Goal: Task Accomplishment & Management: Use online tool/utility

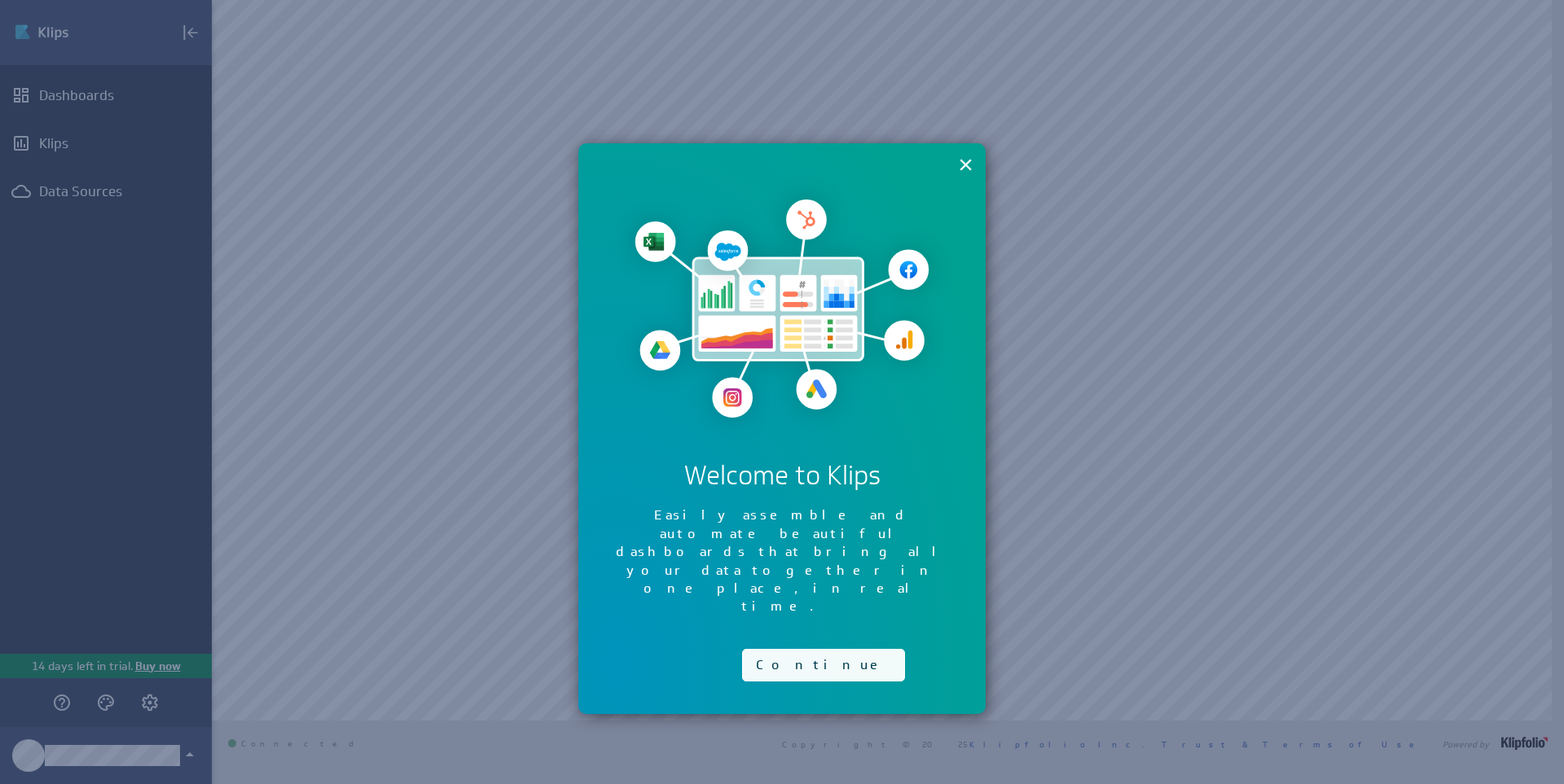
click at [803, 649] on button "Continue" at bounding box center [824, 666] width 163 height 32
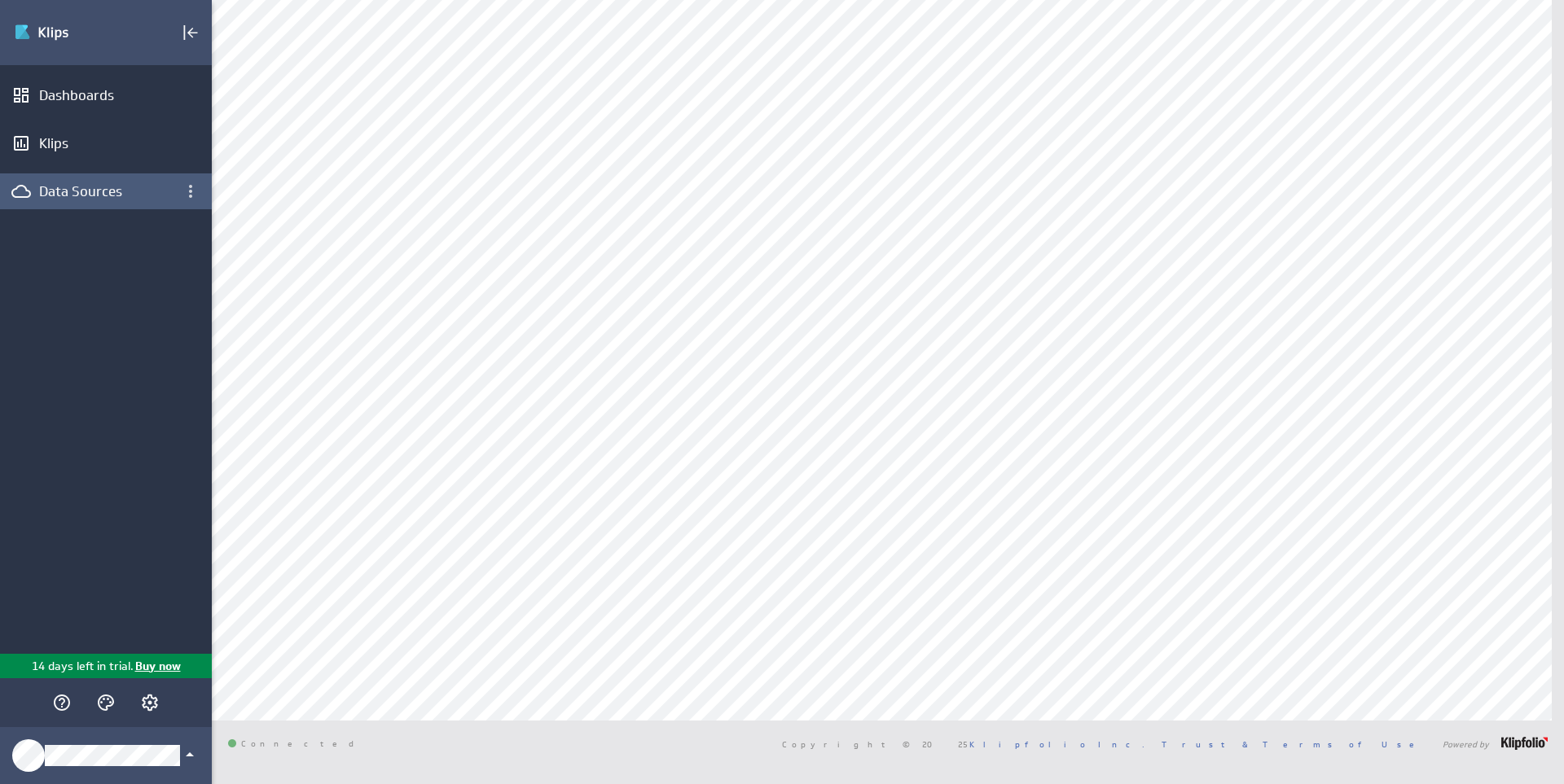
click at [87, 201] on div "Data Sources" at bounding box center [106, 192] width 212 height 36
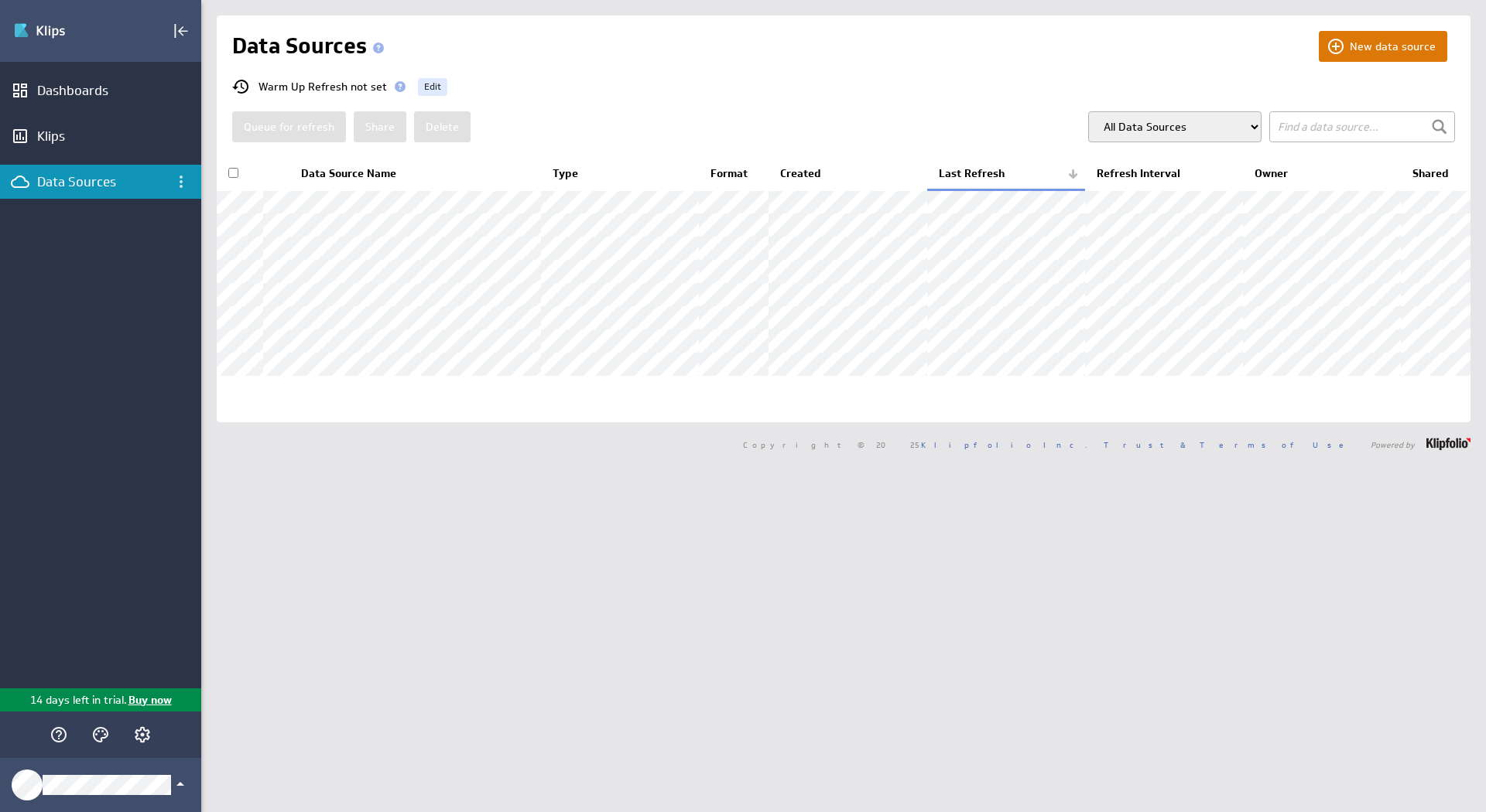
click at [1368, 41] on button "New data source" at bounding box center [1383, 46] width 129 height 31
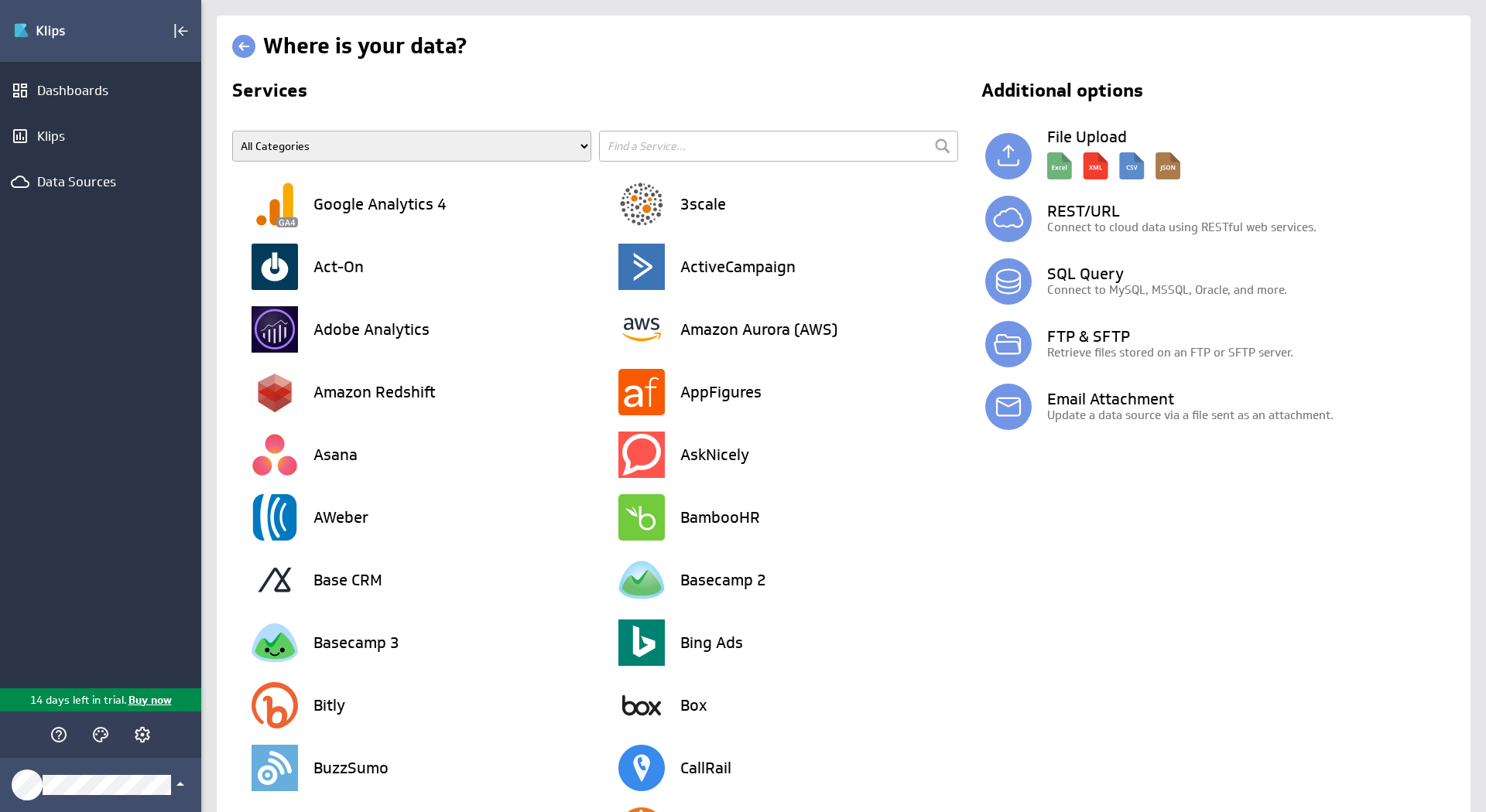
click at [691, 142] on input "text" at bounding box center [779, 146] width 359 height 31
type input "shee"
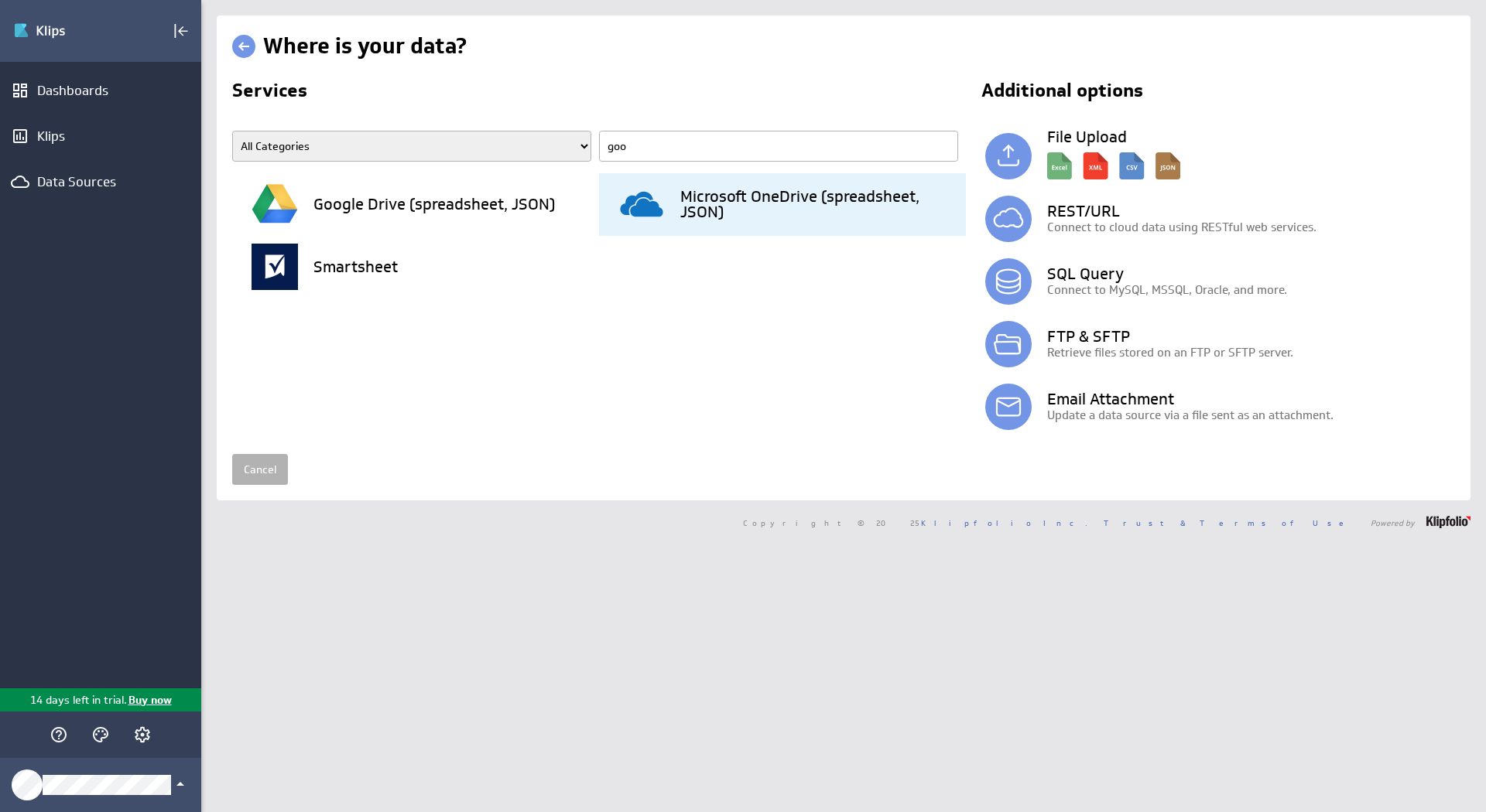
type input "goog"
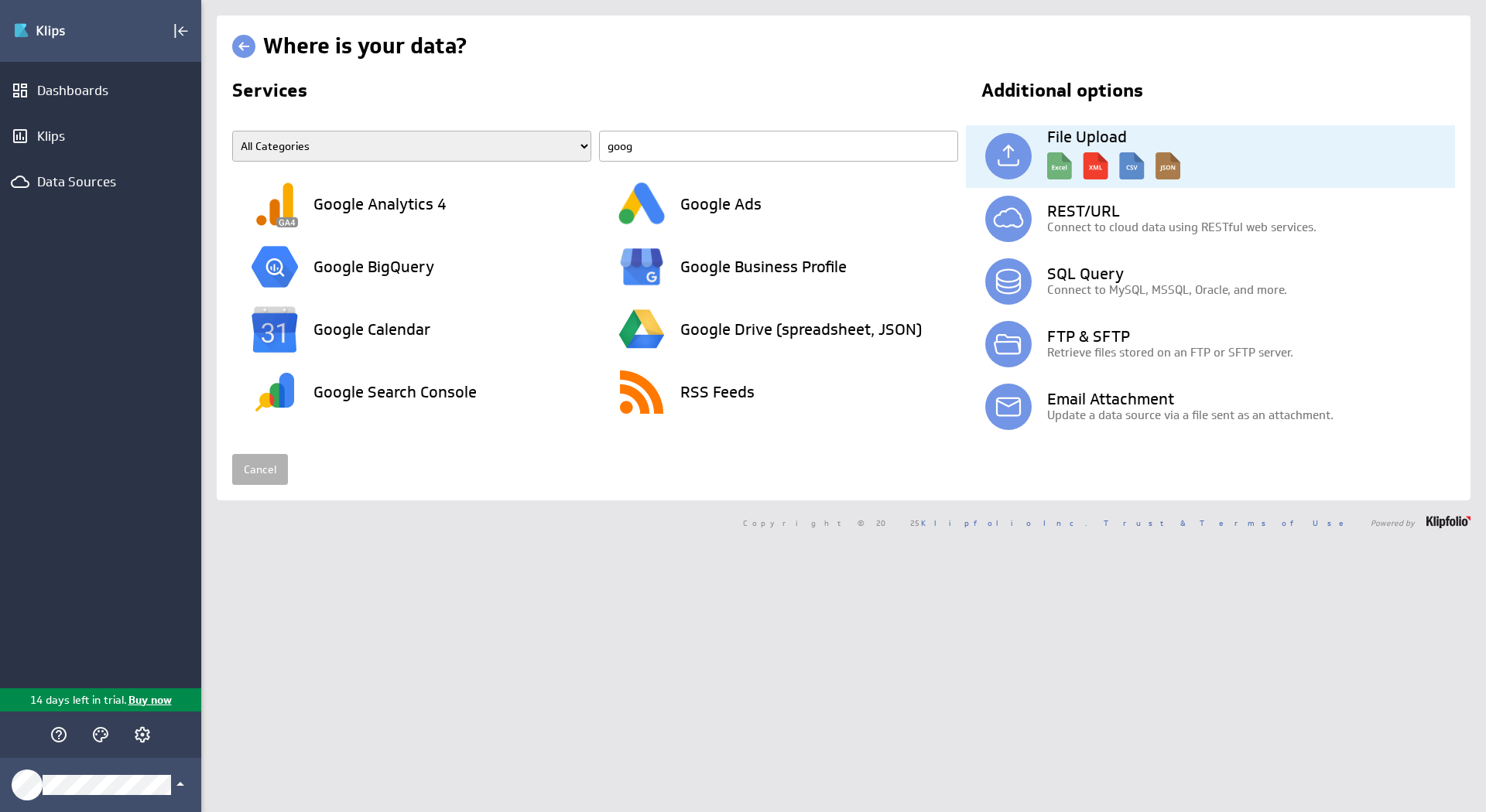
click at [1304, 151] on p at bounding box center [1246, 163] width 418 height 39
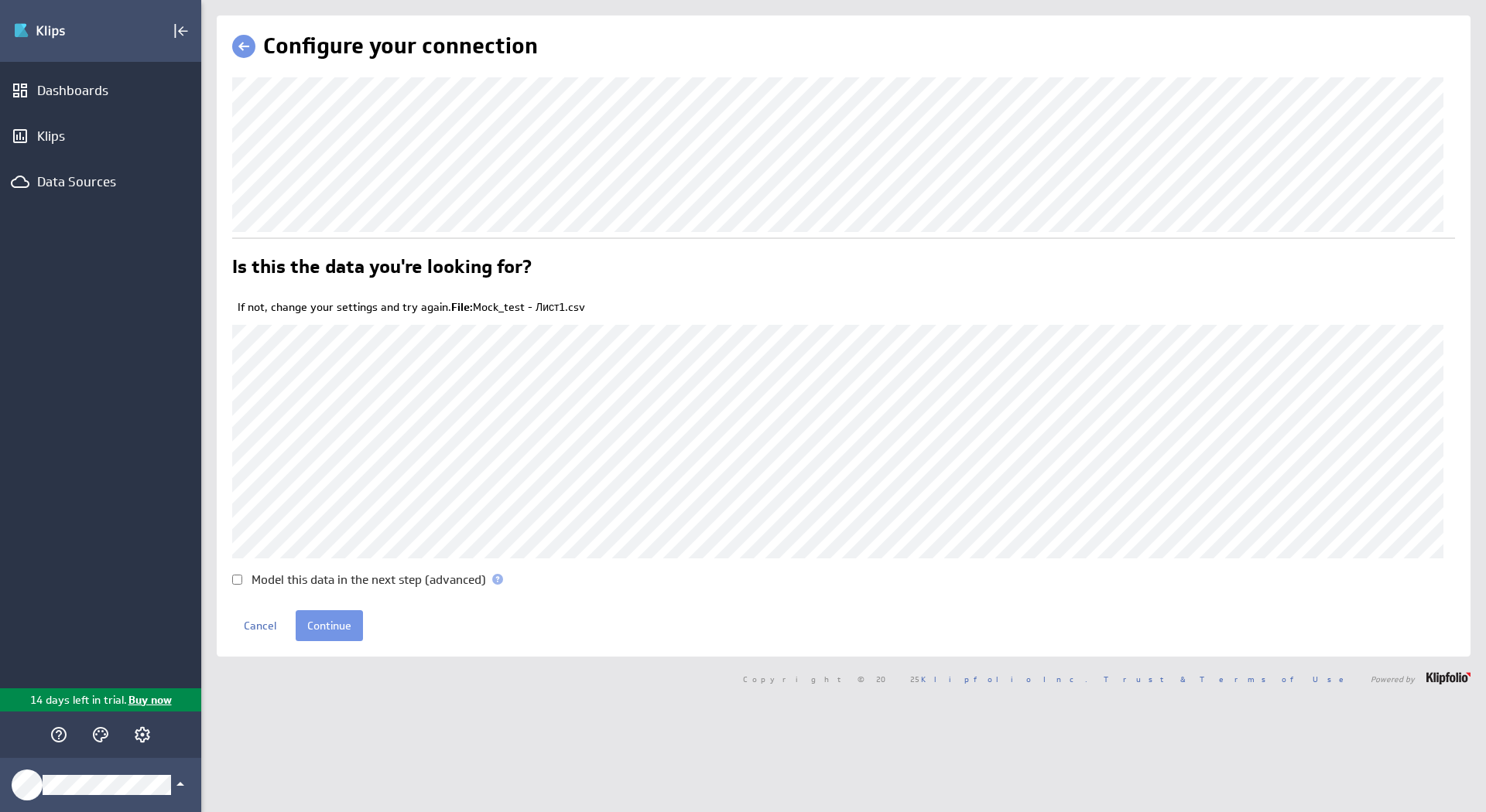
click at [286, 577] on label "Model this data in the next step (advanced)" at bounding box center [369, 580] width 234 height 12
click at [242, 577] on input "Model this data in the next step (advanced)" at bounding box center [237, 579] width 10 height 10
click at [398, 582] on label "Model this data in the next step (advanced)" at bounding box center [369, 580] width 234 height 12
click at [242, 582] on input "Model this data in the next step (advanced)" at bounding box center [237, 579] width 10 height 10
checkbox input "false"
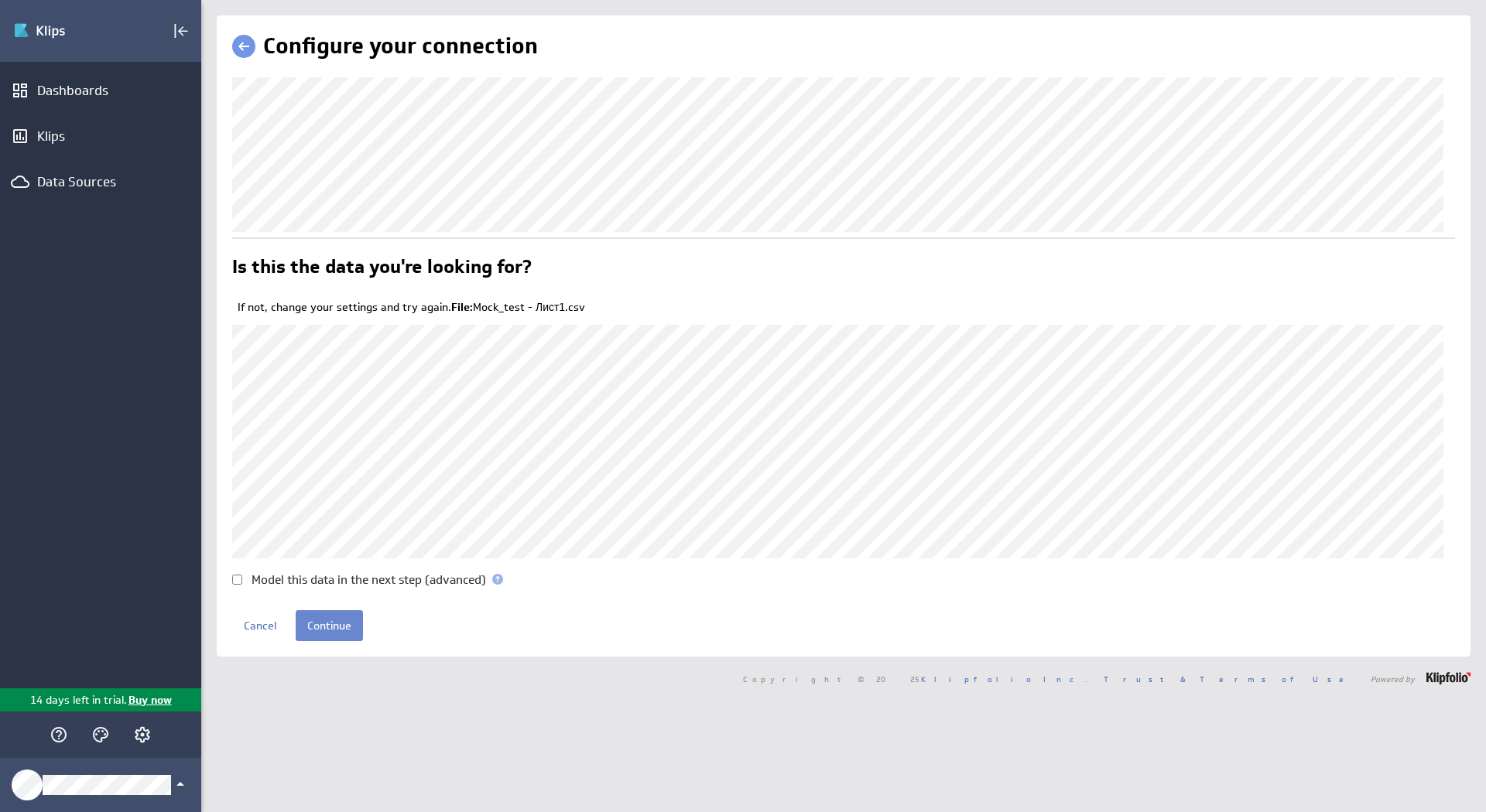
click at [323, 613] on input "Continue" at bounding box center [330, 626] width 67 height 31
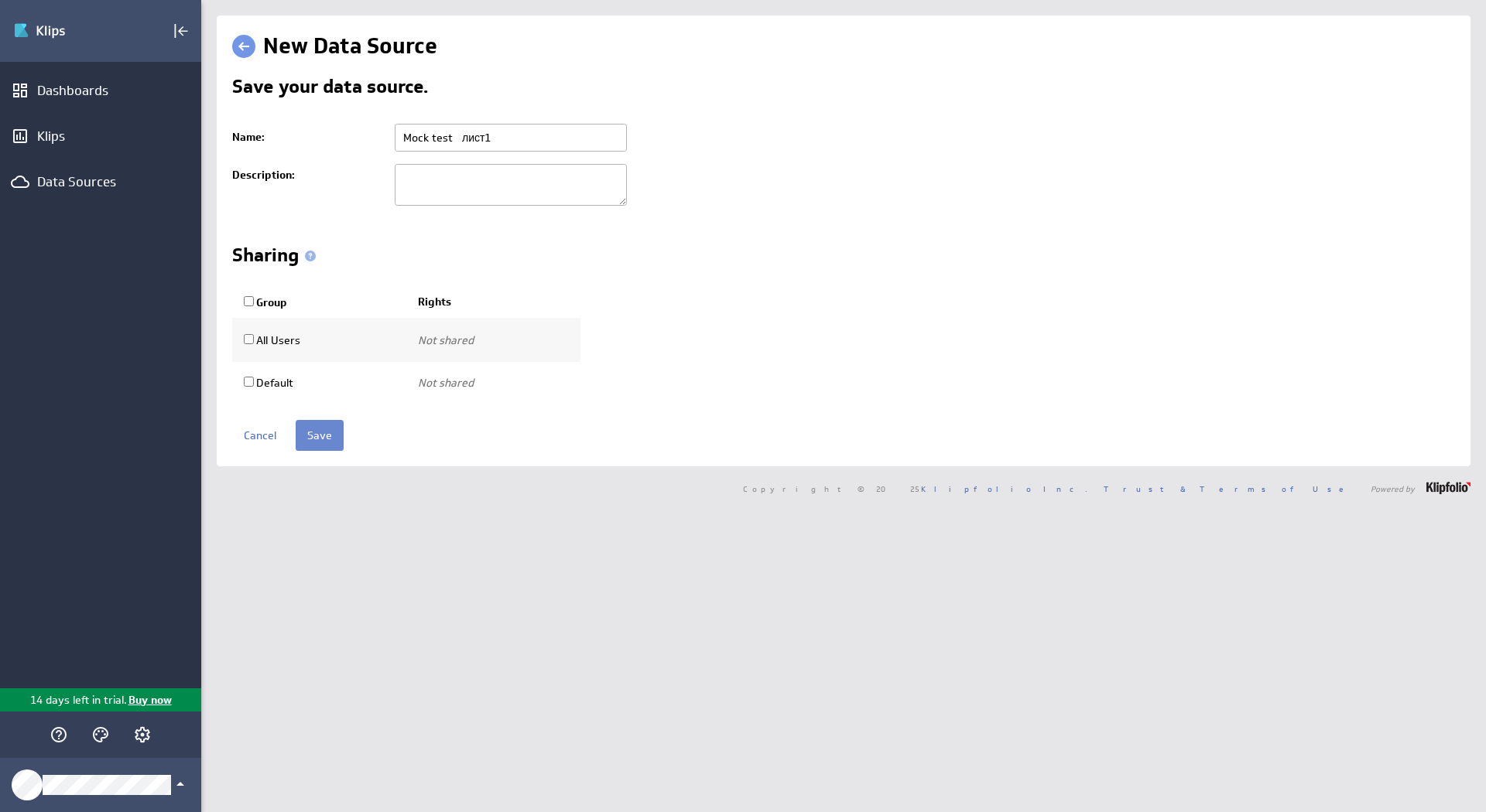
click at [326, 433] on input "Save" at bounding box center [320, 435] width 48 height 31
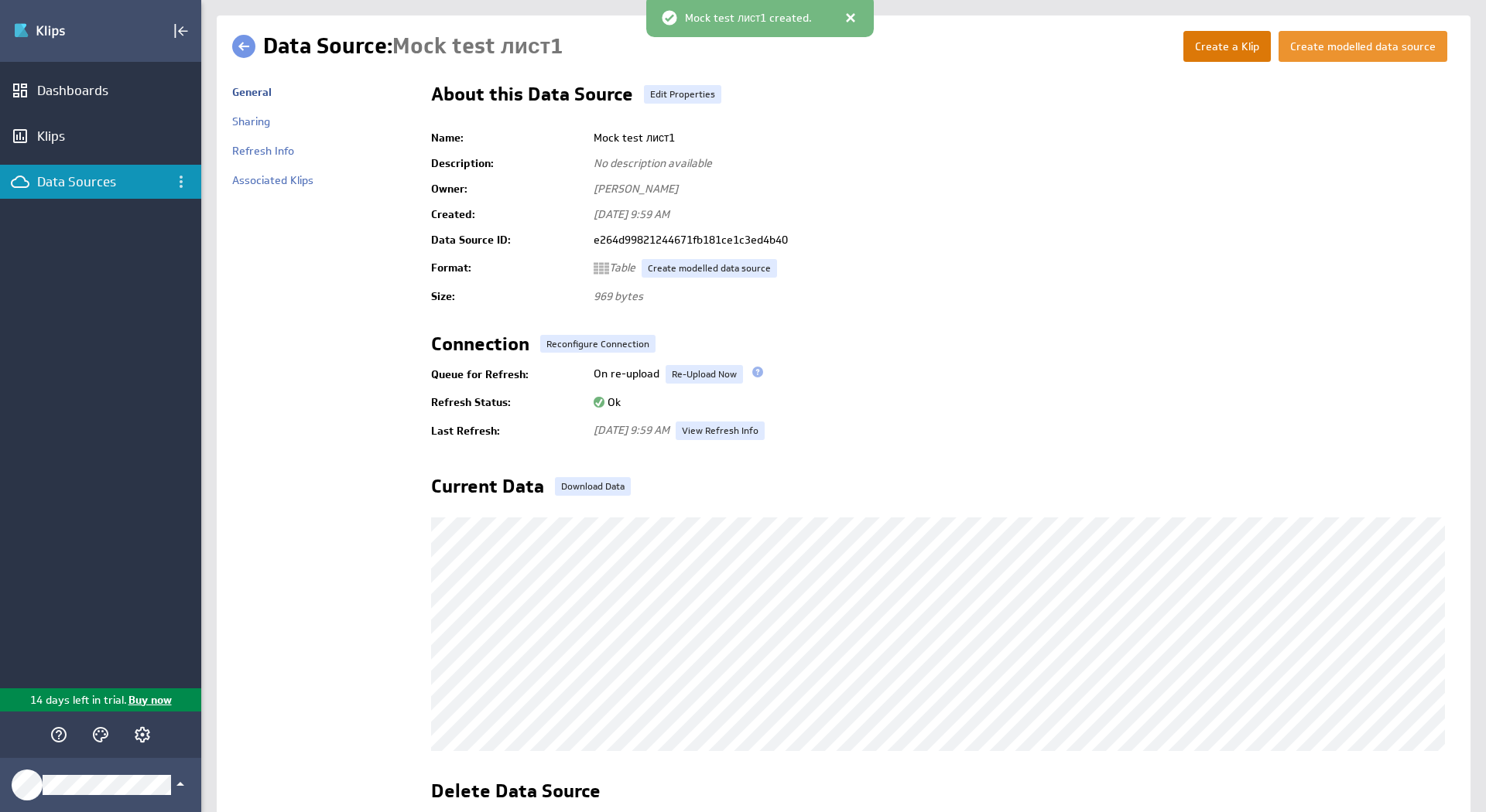
click at [1239, 37] on button "Create a Klip" at bounding box center [1227, 46] width 87 height 31
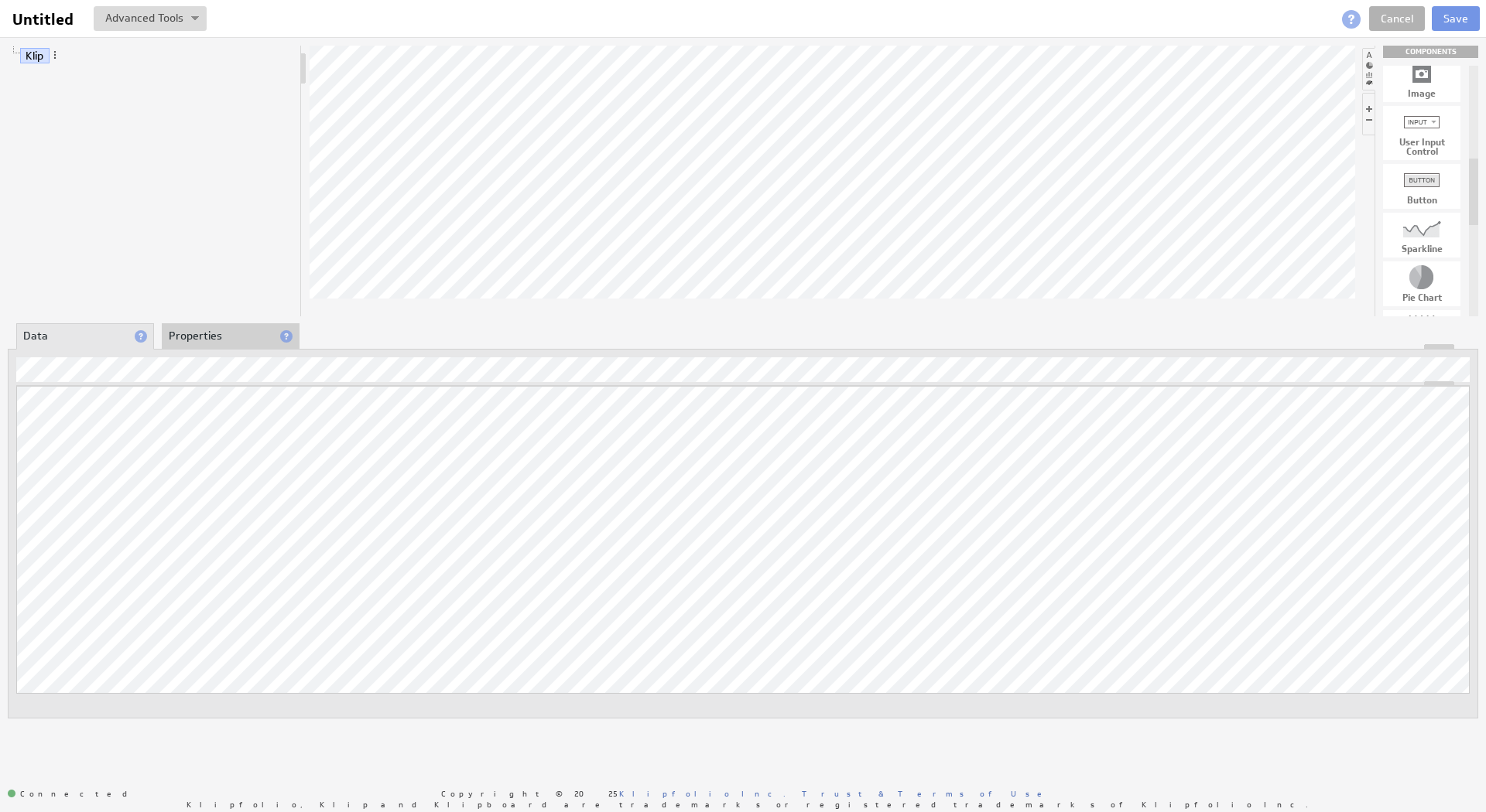
drag, startPoint x: 1475, startPoint y: 266, endPoint x: 1481, endPoint y: 175, distance: 91.2
click at [1481, 175] on div "Klip COMPONENTS Table Bar/Line Chart Gauge Value Pair Layout Grid Separator Lab…" at bounding box center [743, 382] width 1486 height 690
click at [1426, 229] on div at bounding box center [1422, 229] width 77 height 24
drag, startPoint x: 1429, startPoint y: 233, endPoint x: 783, endPoint y: 132, distance: 653.8
click at [1431, 138] on div at bounding box center [1422, 130] width 77 height 24
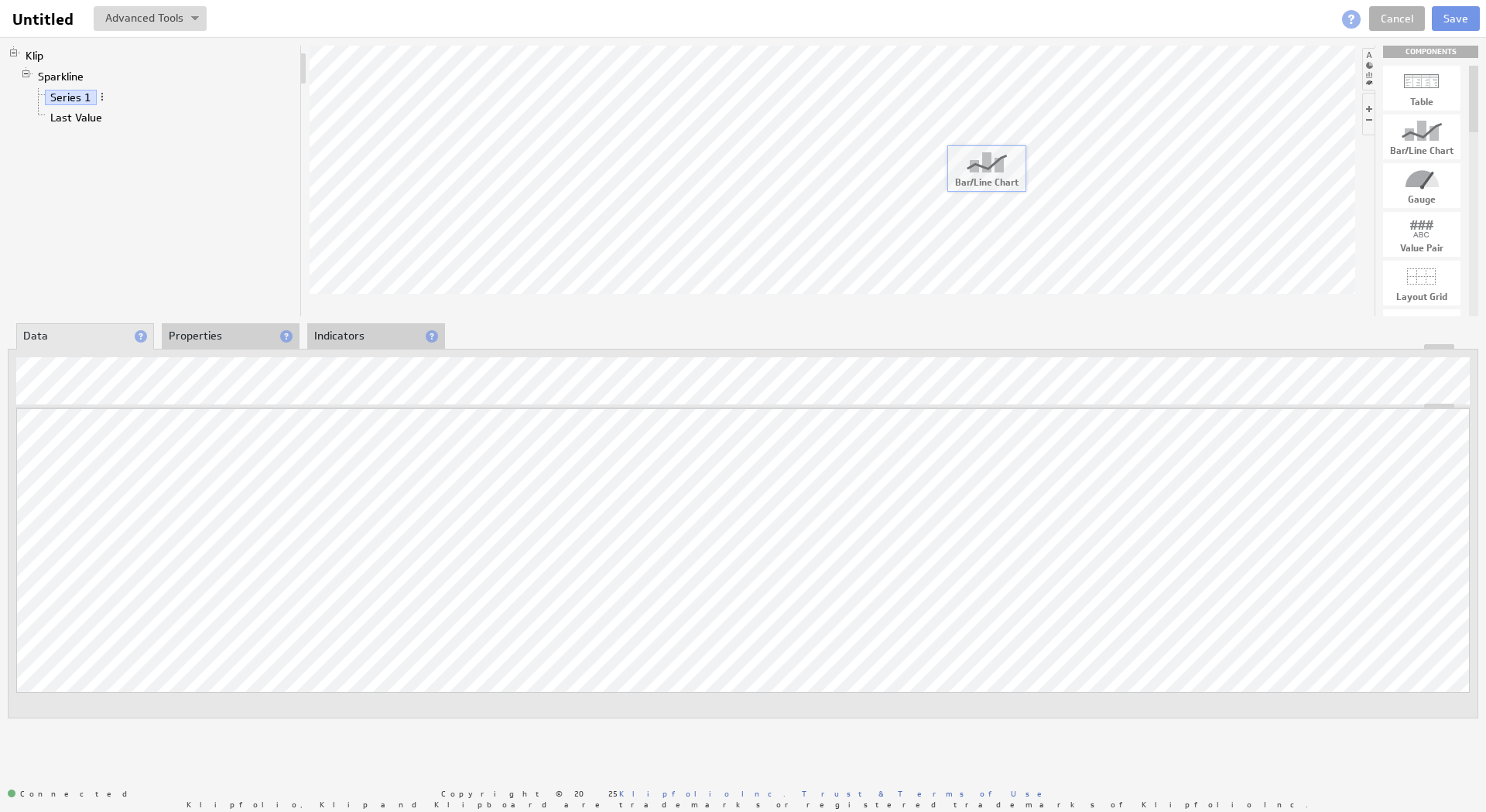
drag, startPoint x: 1424, startPoint y: 141, endPoint x: 989, endPoint y: 171, distance: 436.0
click at [71, 185] on link "Series 1" at bounding box center [70, 181] width 52 height 15
click at [25, 157] on div at bounding box center [26, 159] width 13 height 13
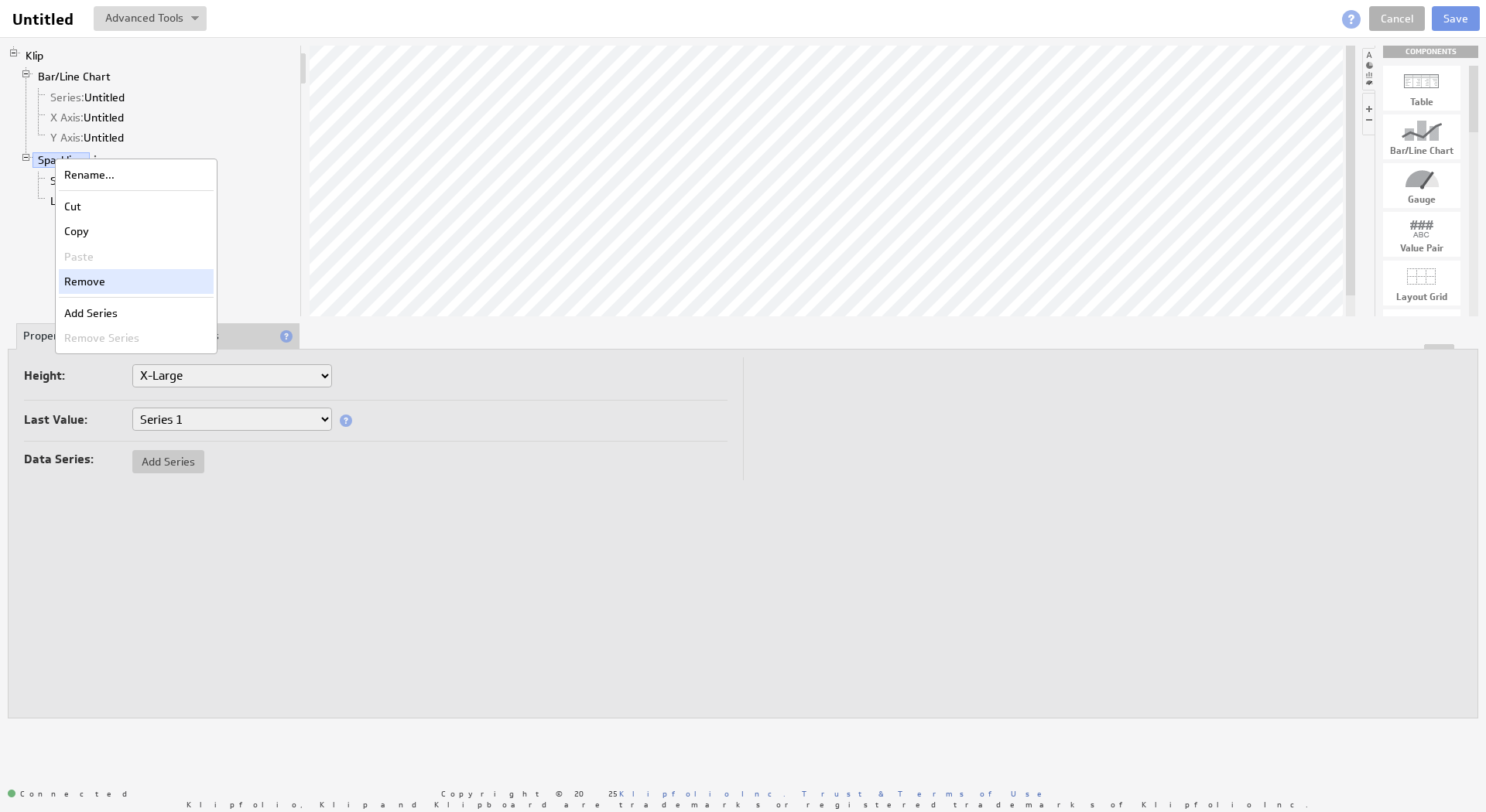
click at [102, 289] on div "Remove" at bounding box center [136, 281] width 155 height 24
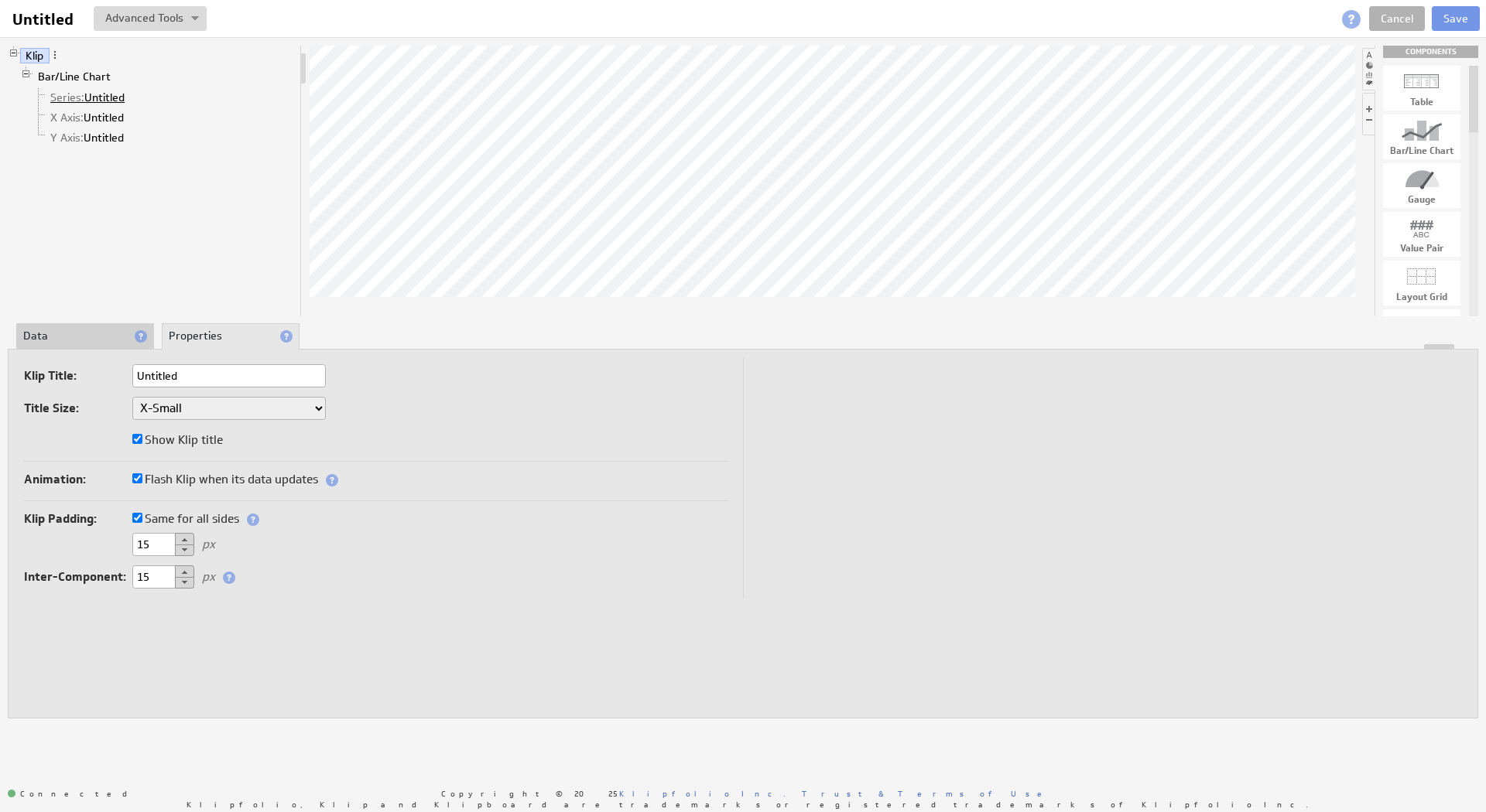
click at [98, 100] on link "Series: Untitled" at bounding box center [87, 97] width 86 height 15
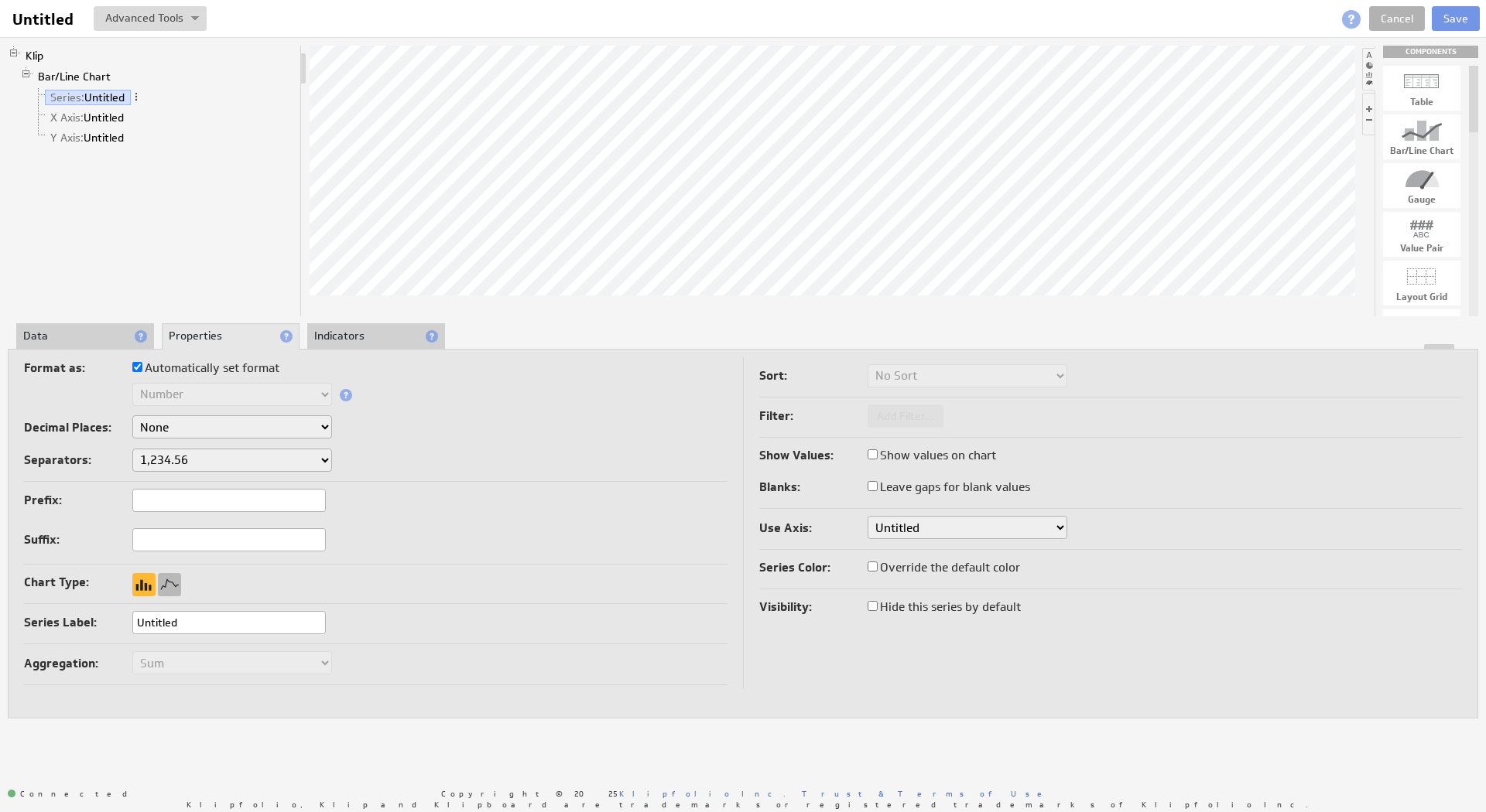
click at [163, 582] on div at bounding box center [170, 585] width 24 height 24
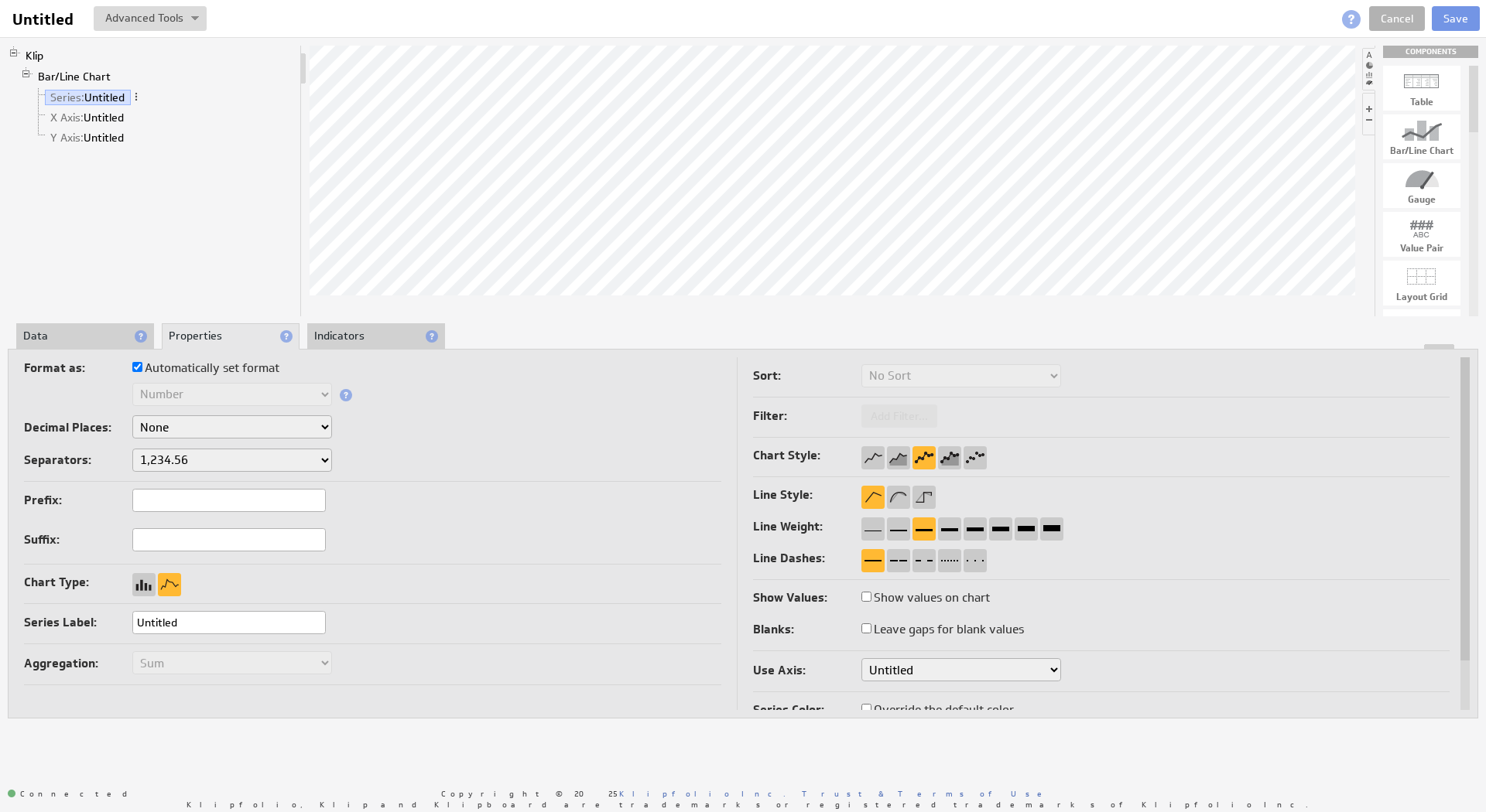
click at [87, 336] on li "Data" at bounding box center [85, 336] width 138 height 26
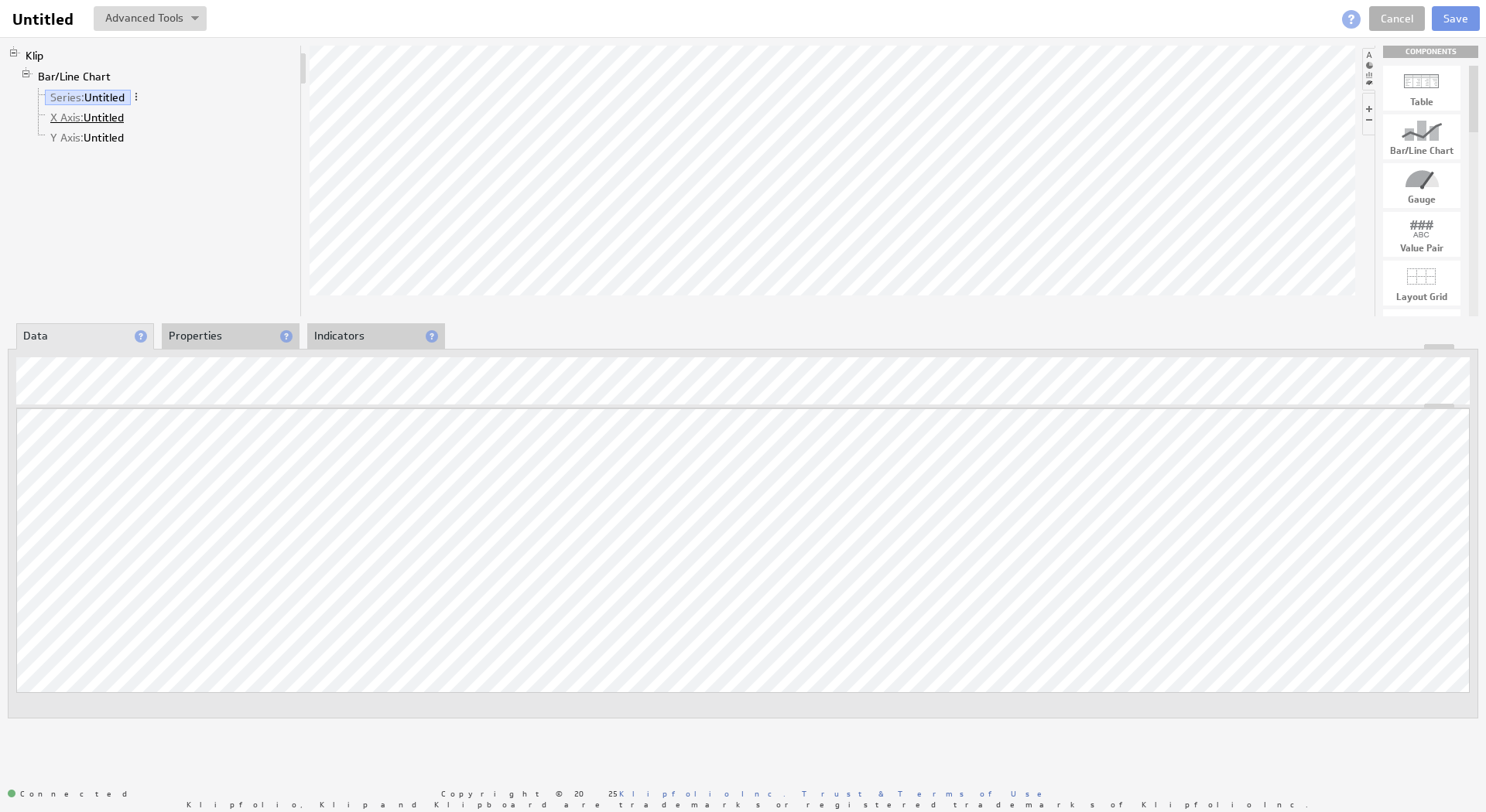
click at [114, 121] on link "X Axis: Untitled" at bounding box center [87, 117] width 85 height 15
click at [103, 138] on link "Y Axis: Untitled" at bounding box center [87, 137] width 85 height 15
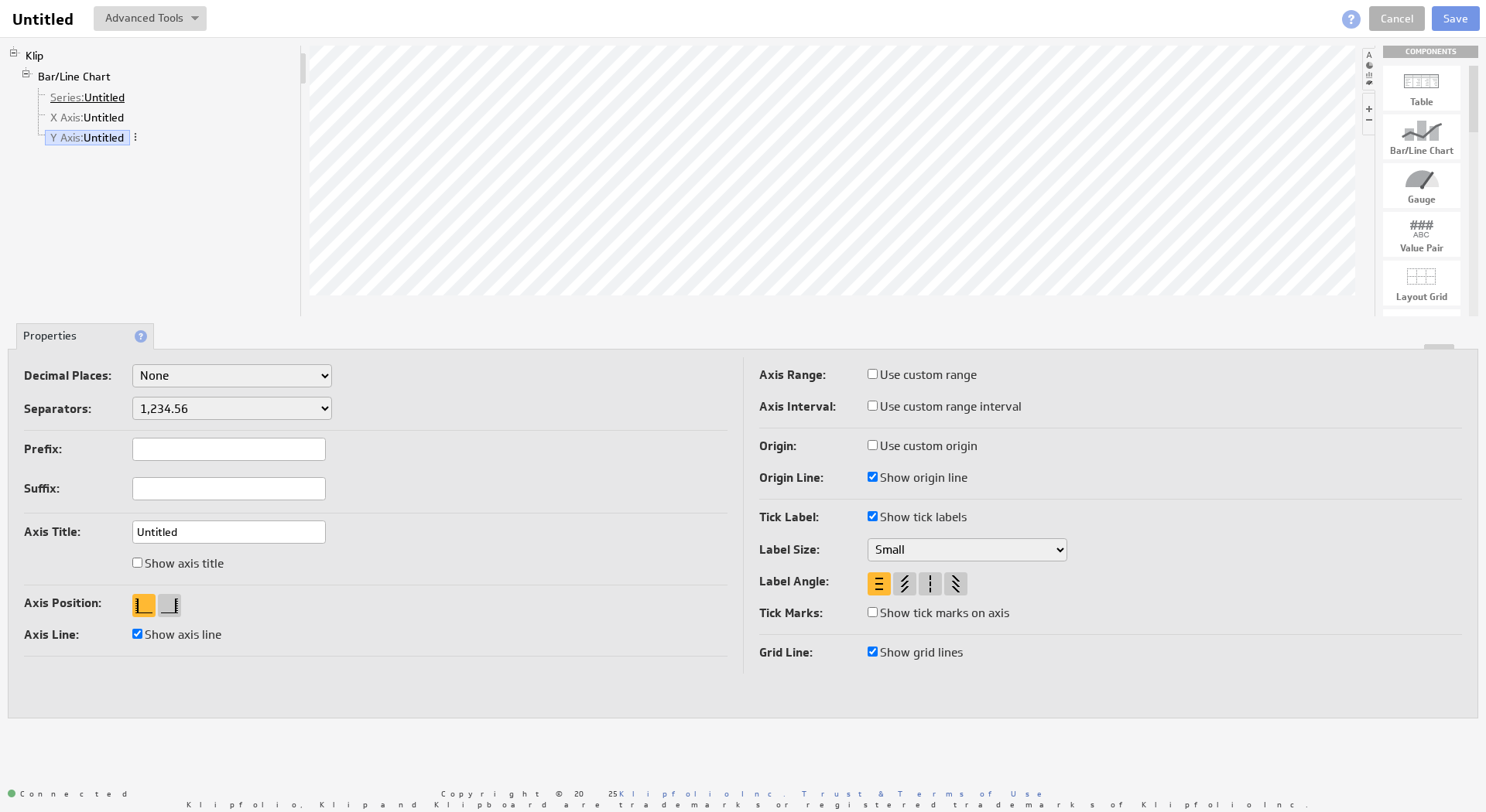
click at [89, 95] on link "Series: Untitled" at bounding box center [87, 97] width 86 height 15
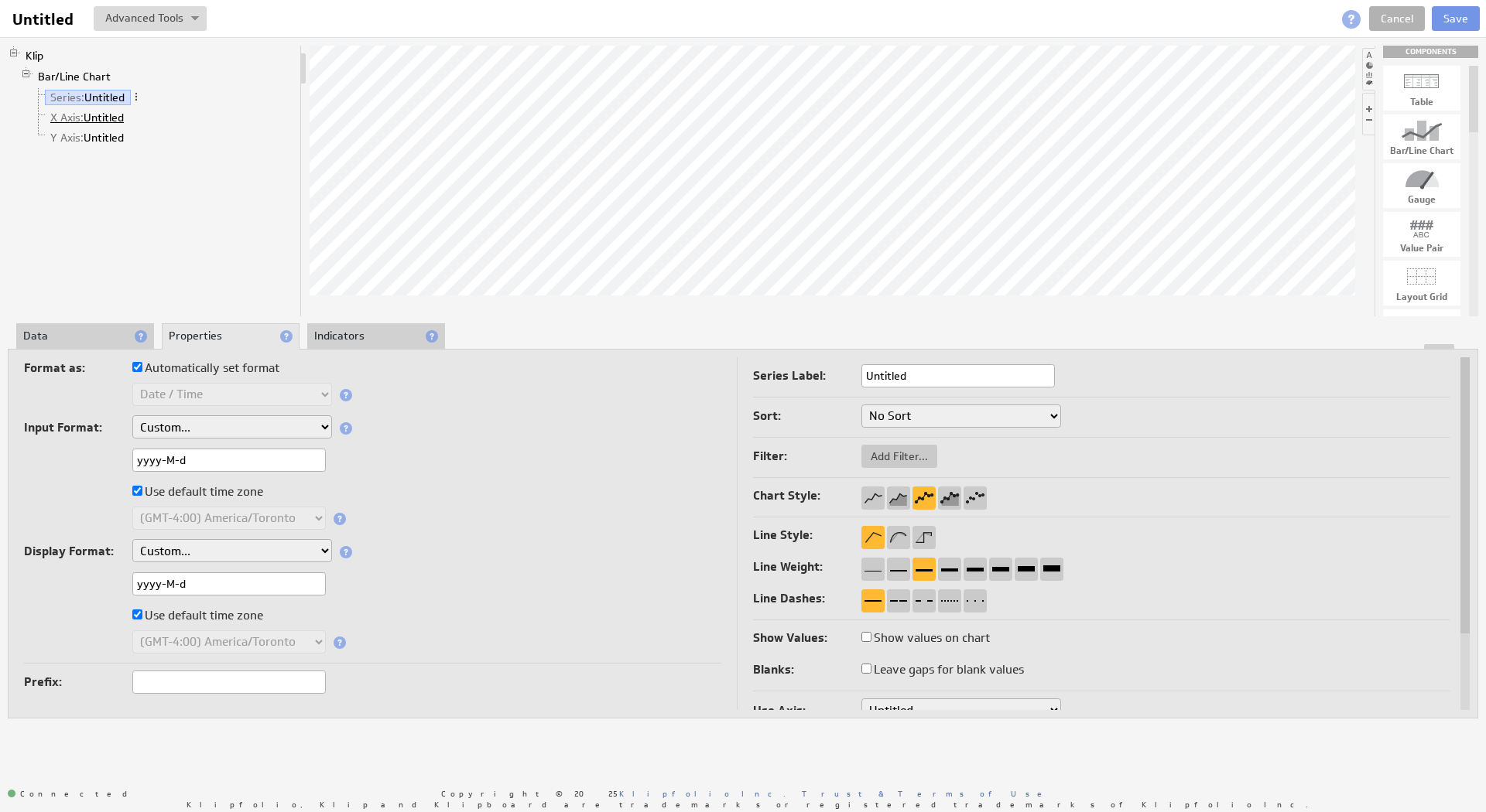
click at [103, 113] on link "X Axis: Untitled" at bounding box center [87, 117] width 85 height 15
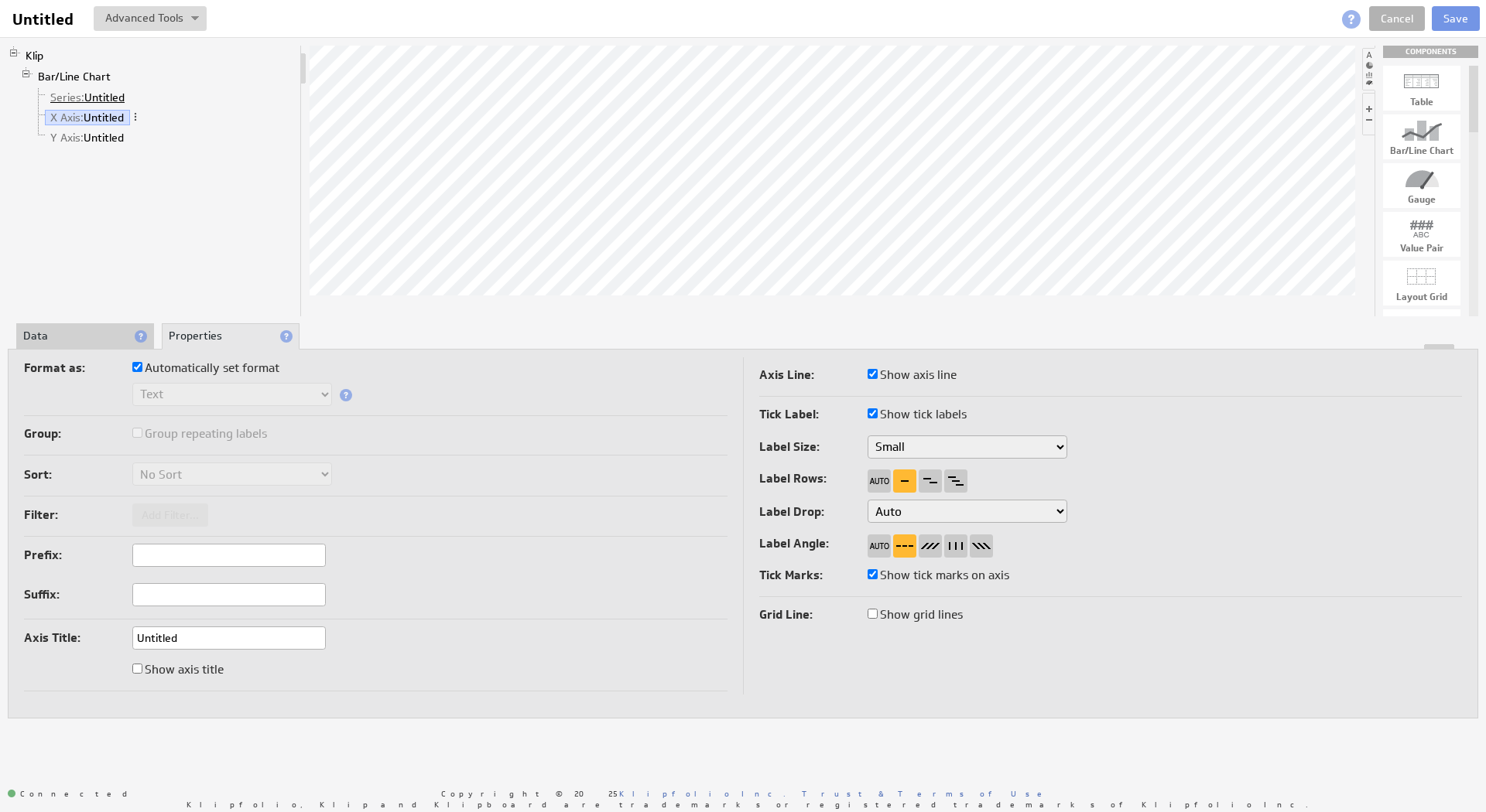
click at [101, 100] on link "Series: Untitled" at bounding box center [87, 97] width 86 height 15
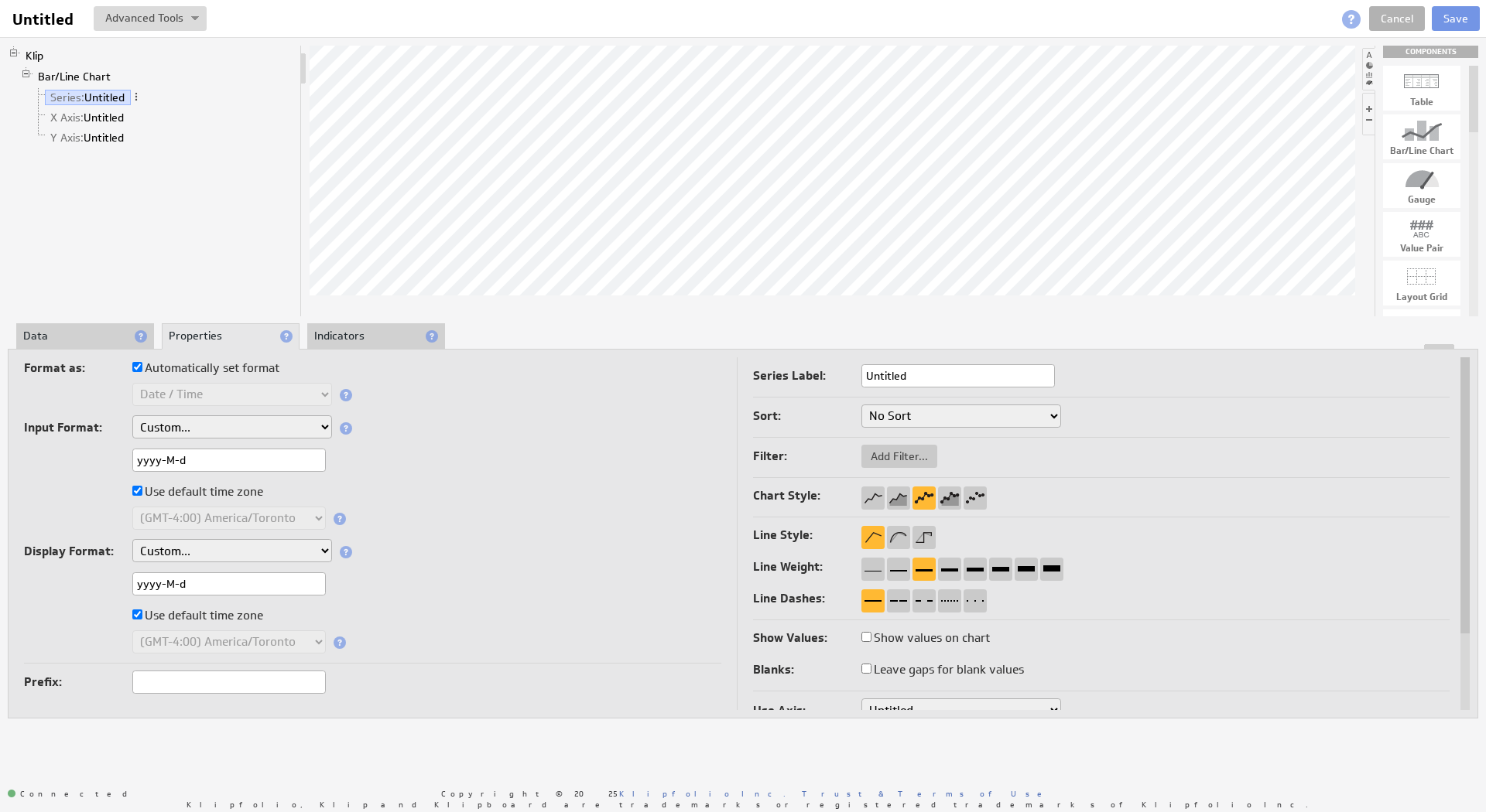
click at [80, 338] on li "Data" at bounding box center [85, 336] width 138 height 26
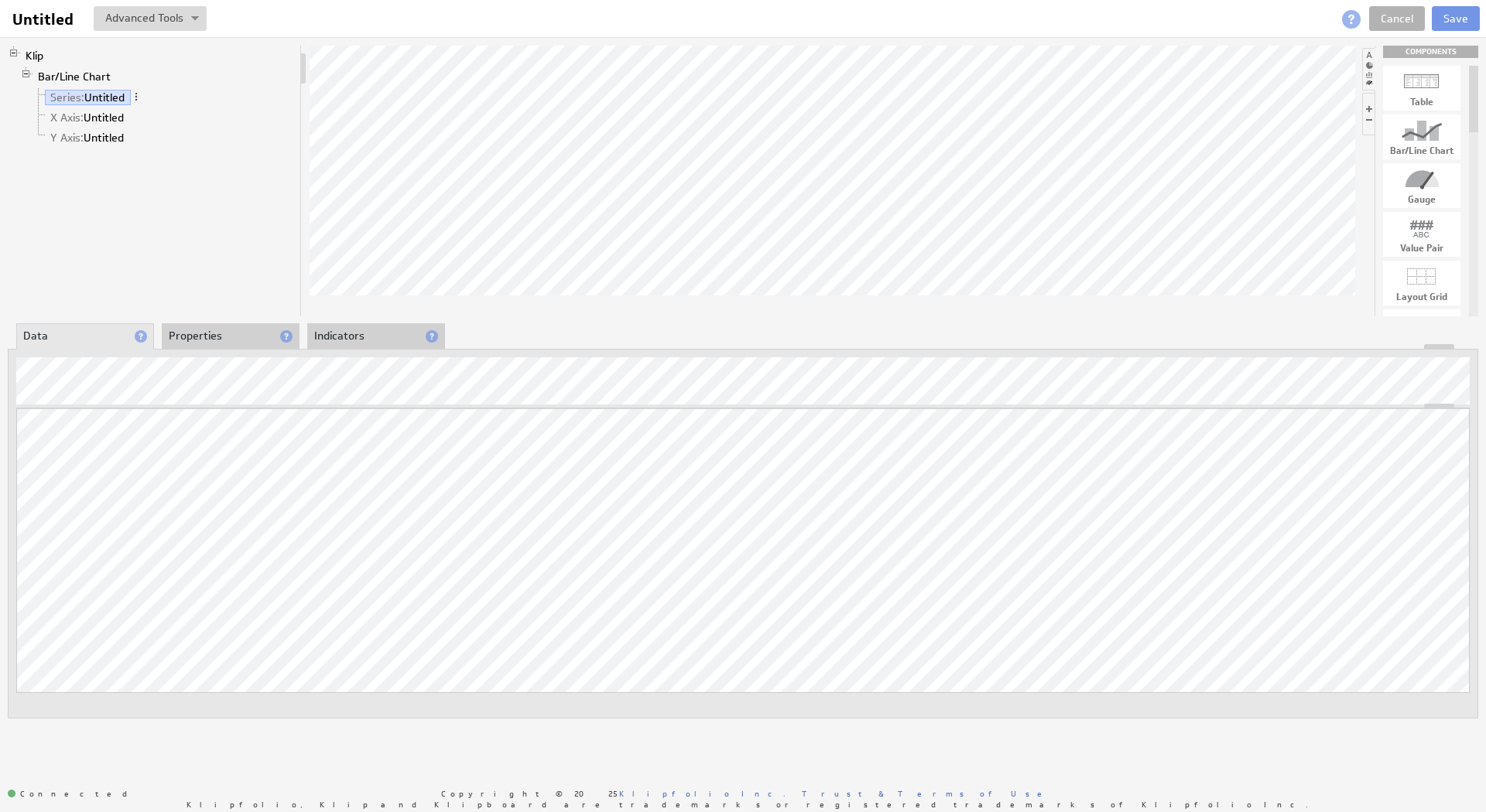
click at [356, 727] on div "Help Untitled Untitled View Klip Source Code Alt+U Create New Variable... Manag…" at bounding box center [743, 363] width 1486 height 727
click at [108, 118] on link "X Axis: Untitled" at bounding box center [87, 117] width 85 height 15
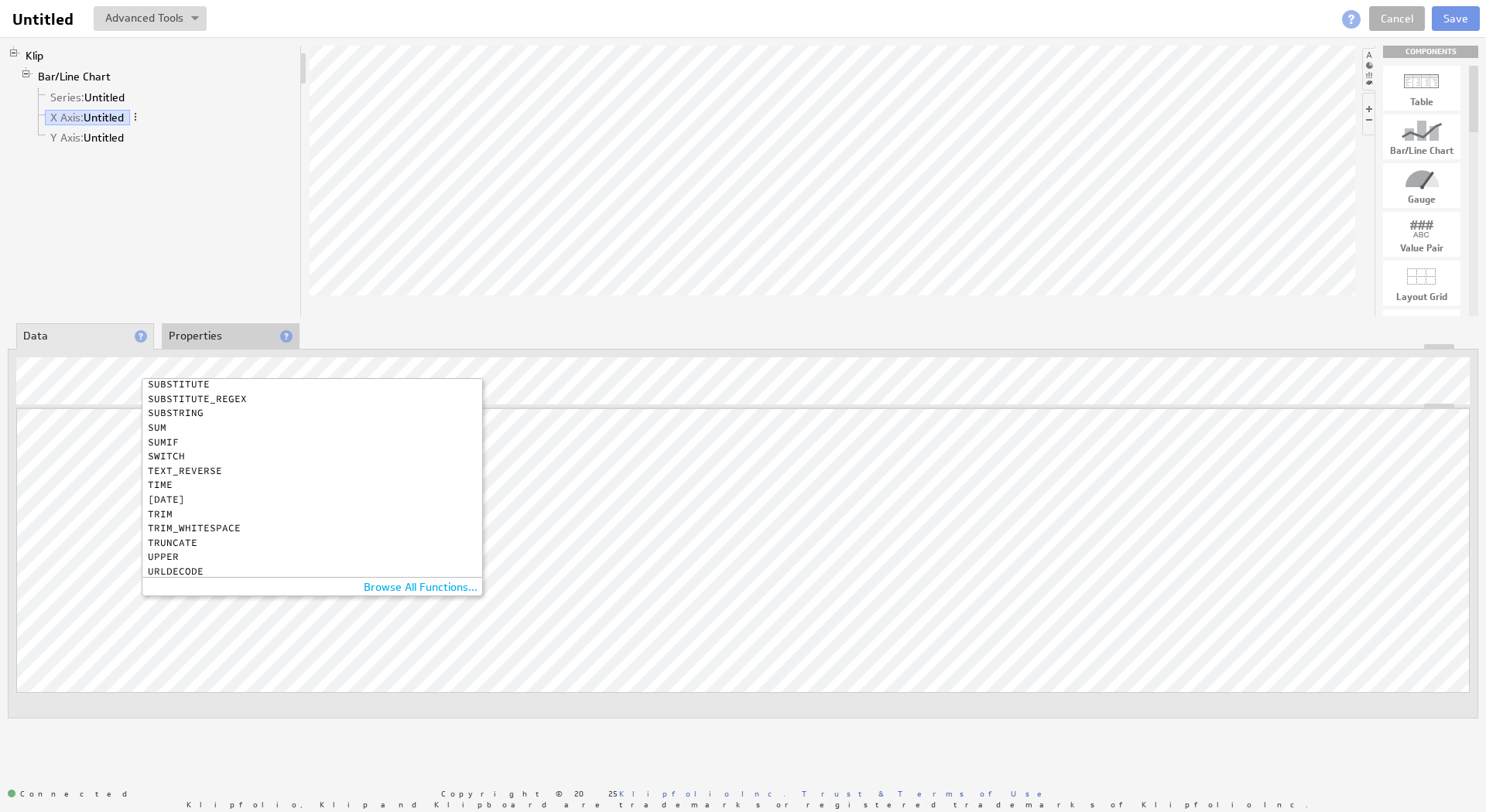
scroll to position [1196, 0]
click at [830, 399] on div at bounding box center [743, 400] width 1453 height 18
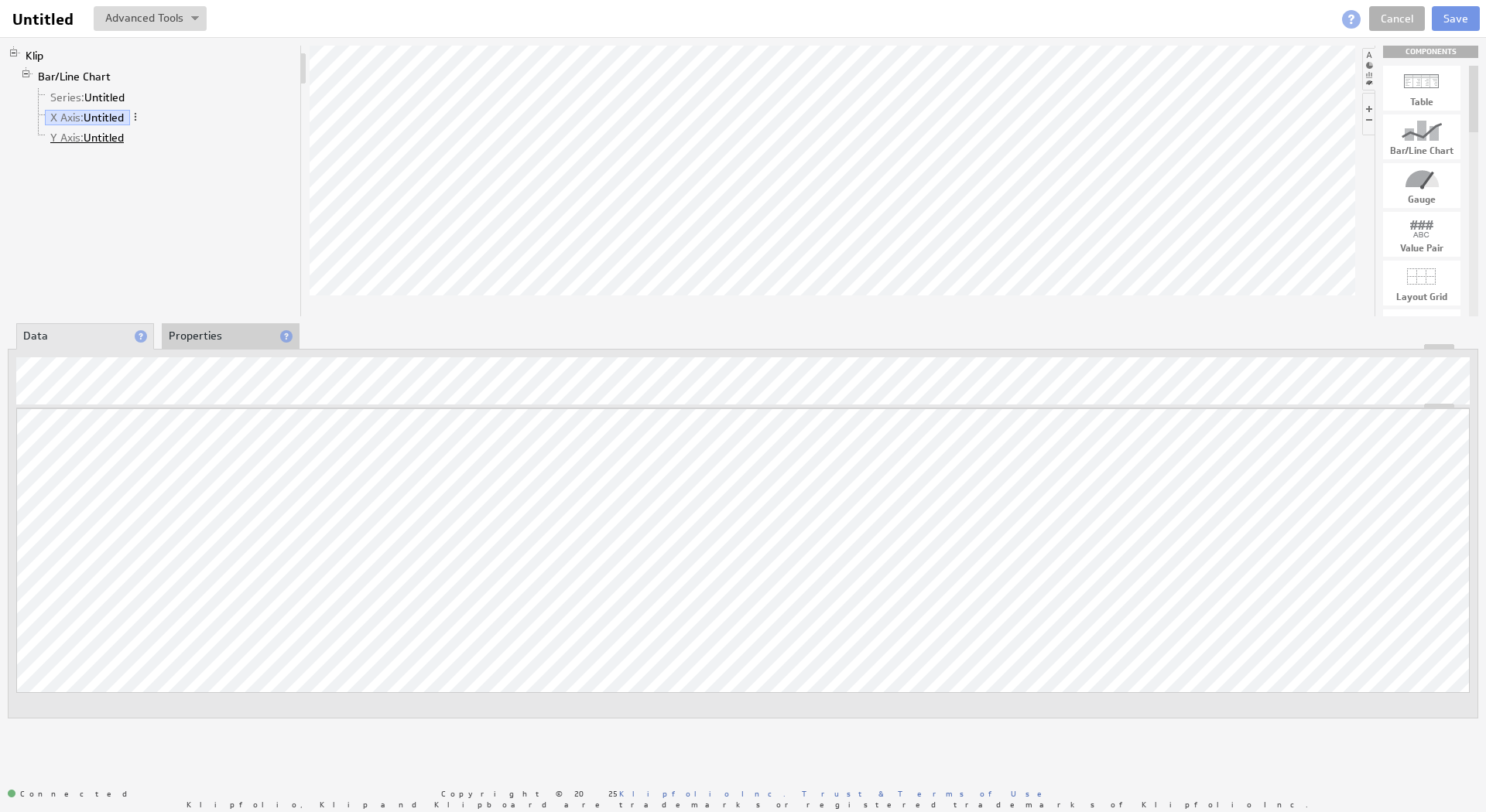
click at [103, 142] on link "Y Axis: Untitled" at bounding box center [87, 137] width 85 height 15
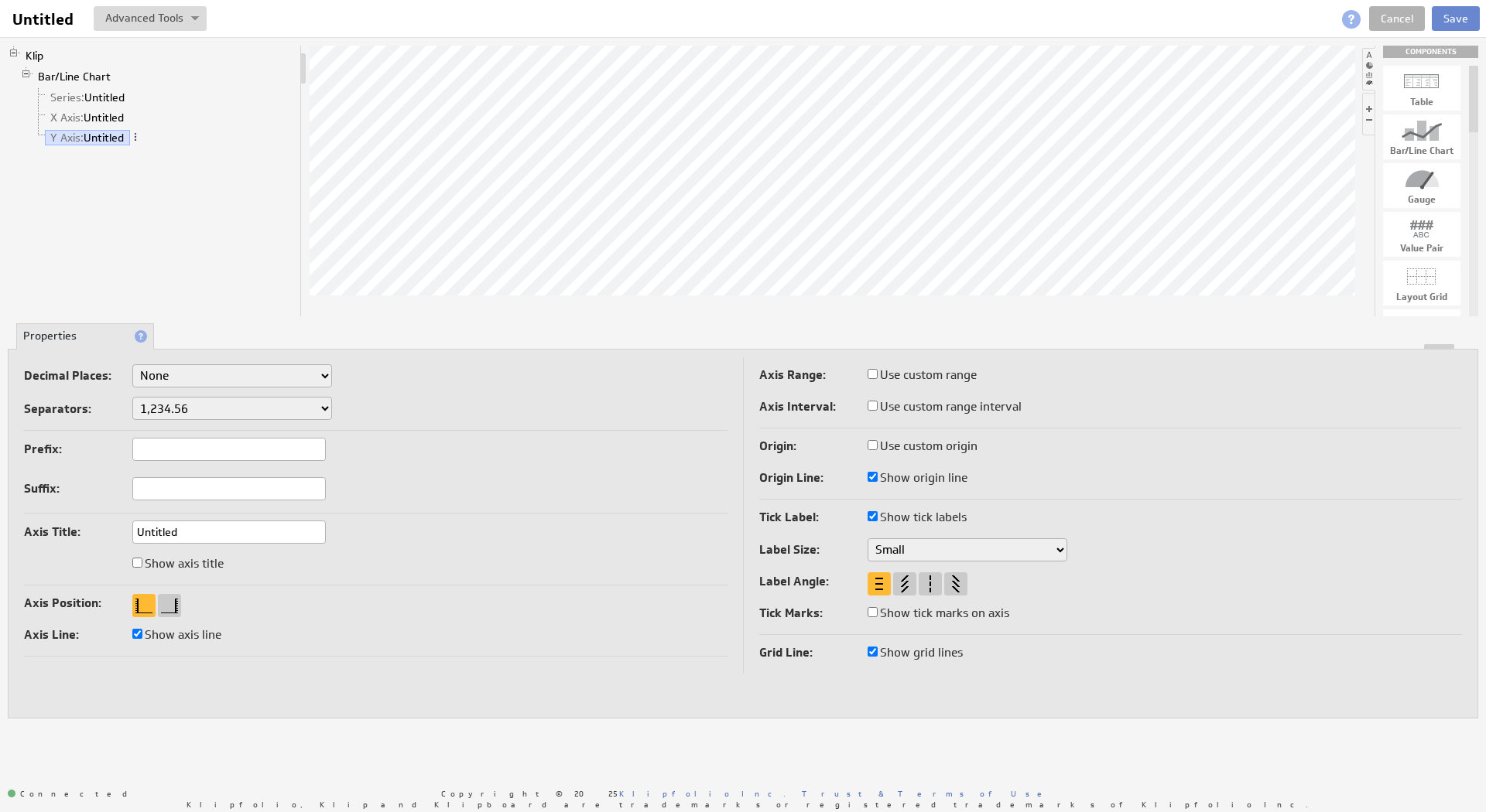
click at [1458, 18] on button "Save" at bounding box center [1455, 18] width 48 height 24
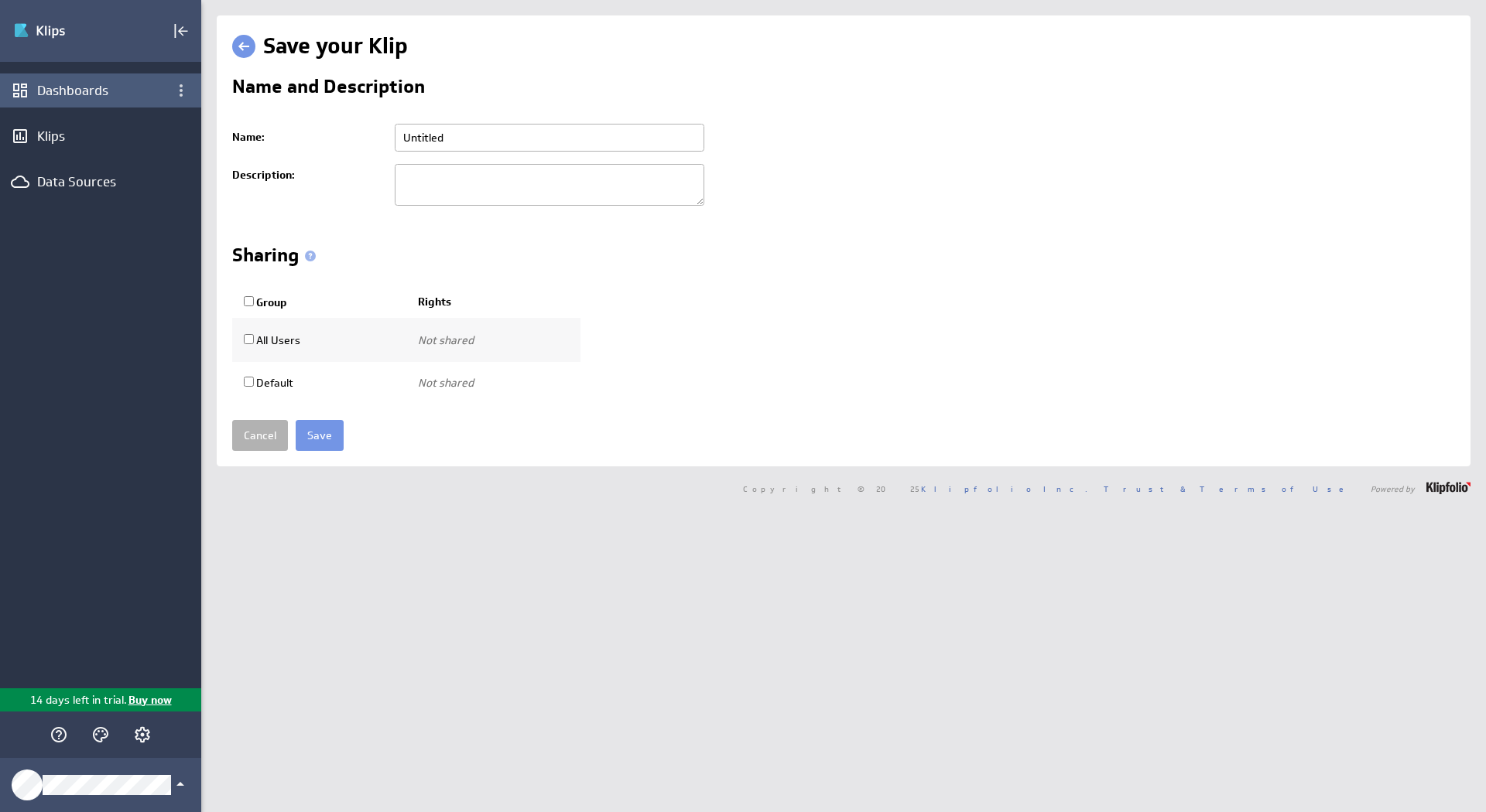
click at [82, 91] on div "Dashboards" at bounding box center [101, 90] width 127 height 17
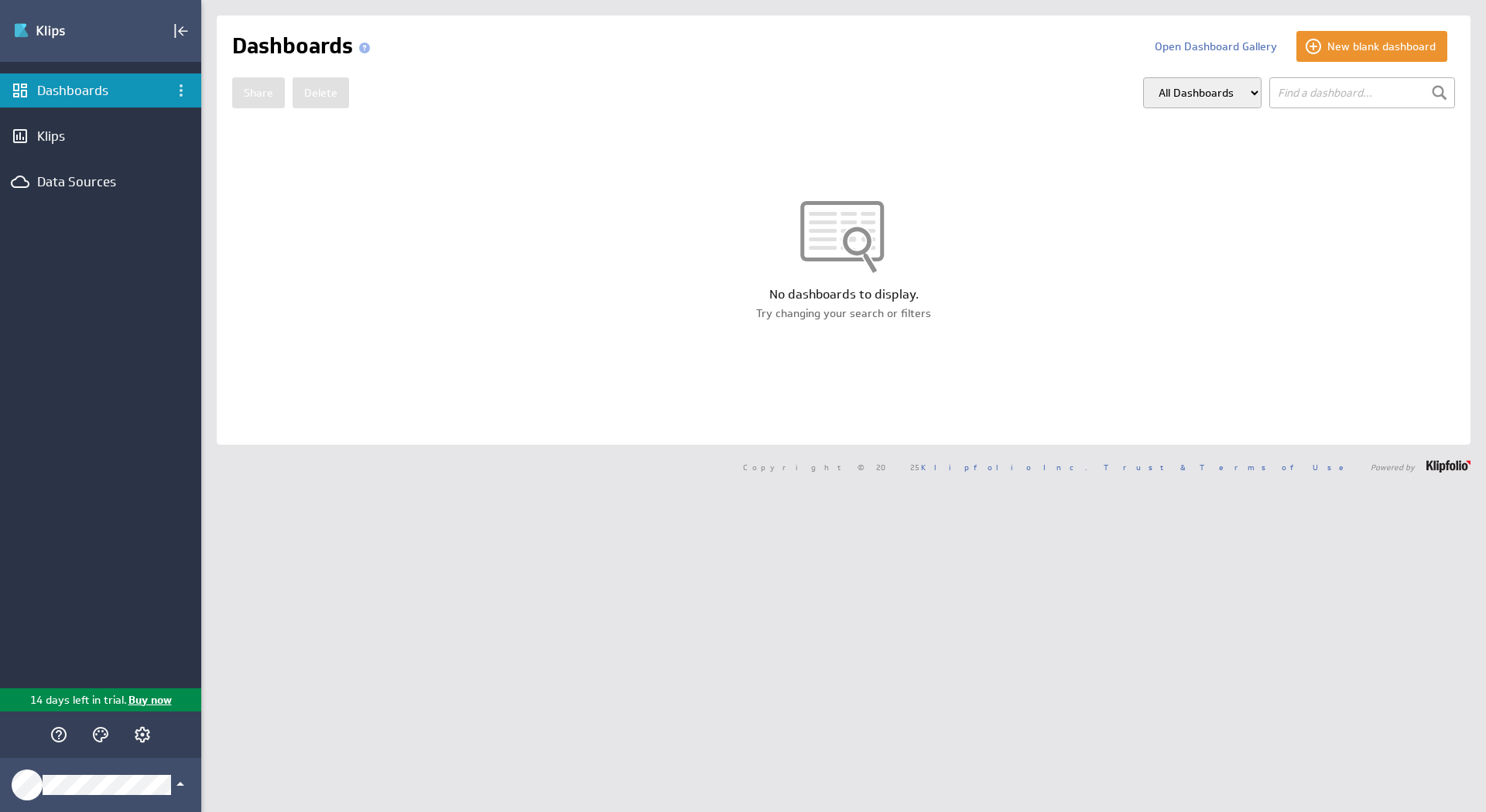
drag, startPoint x: 774, startPoint y: 244, endPoint x: 793, endPoint y: 238, distance: 19.9
click at [775, 242] on div at bounding box center [843, 244] width 1254 height 85
click at [1200, 50] on button "Open Dashboard Gallery" at bounding box center [1215, 46] width 145 height 31
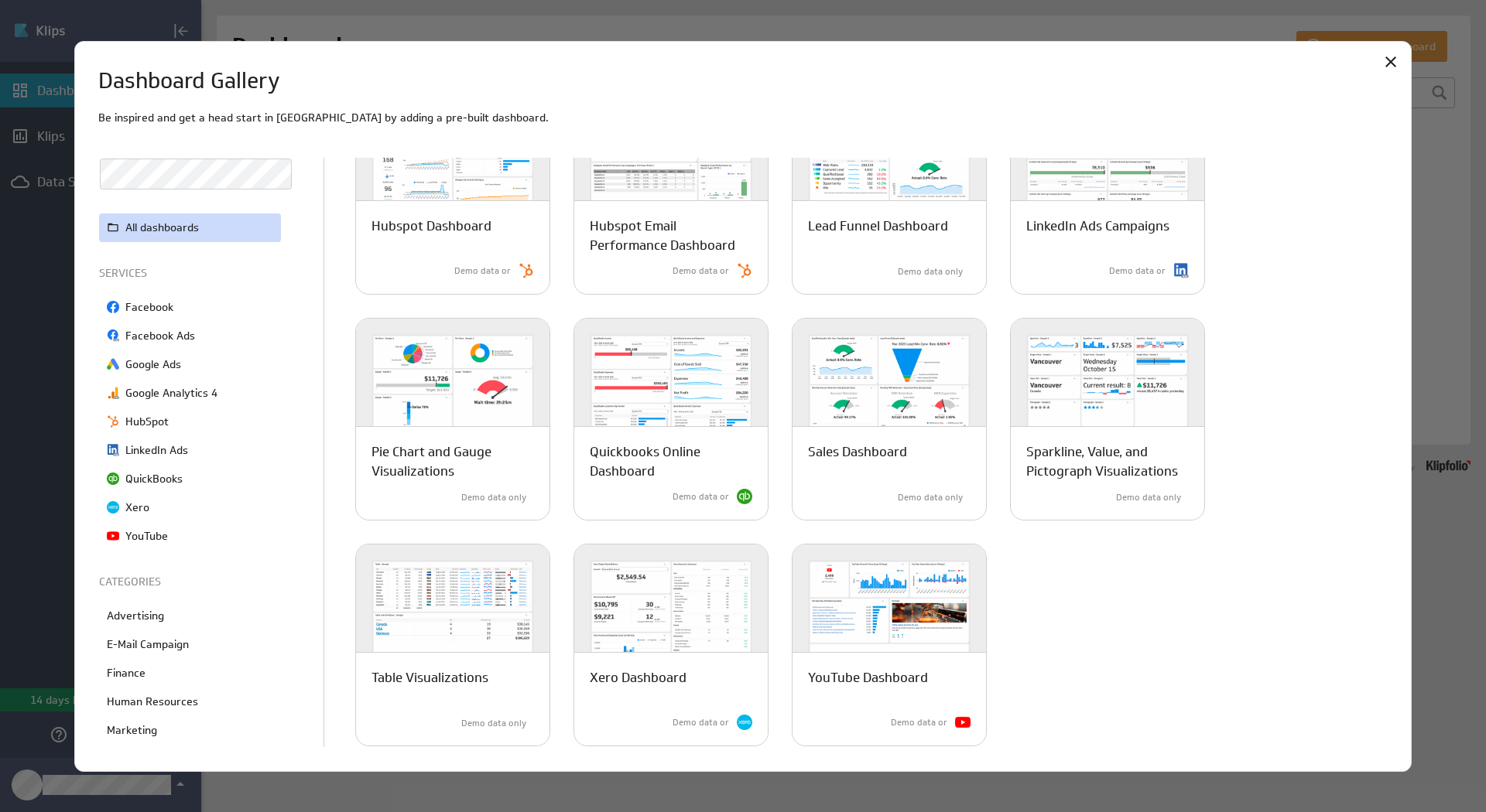
scroll to position [625, 0]
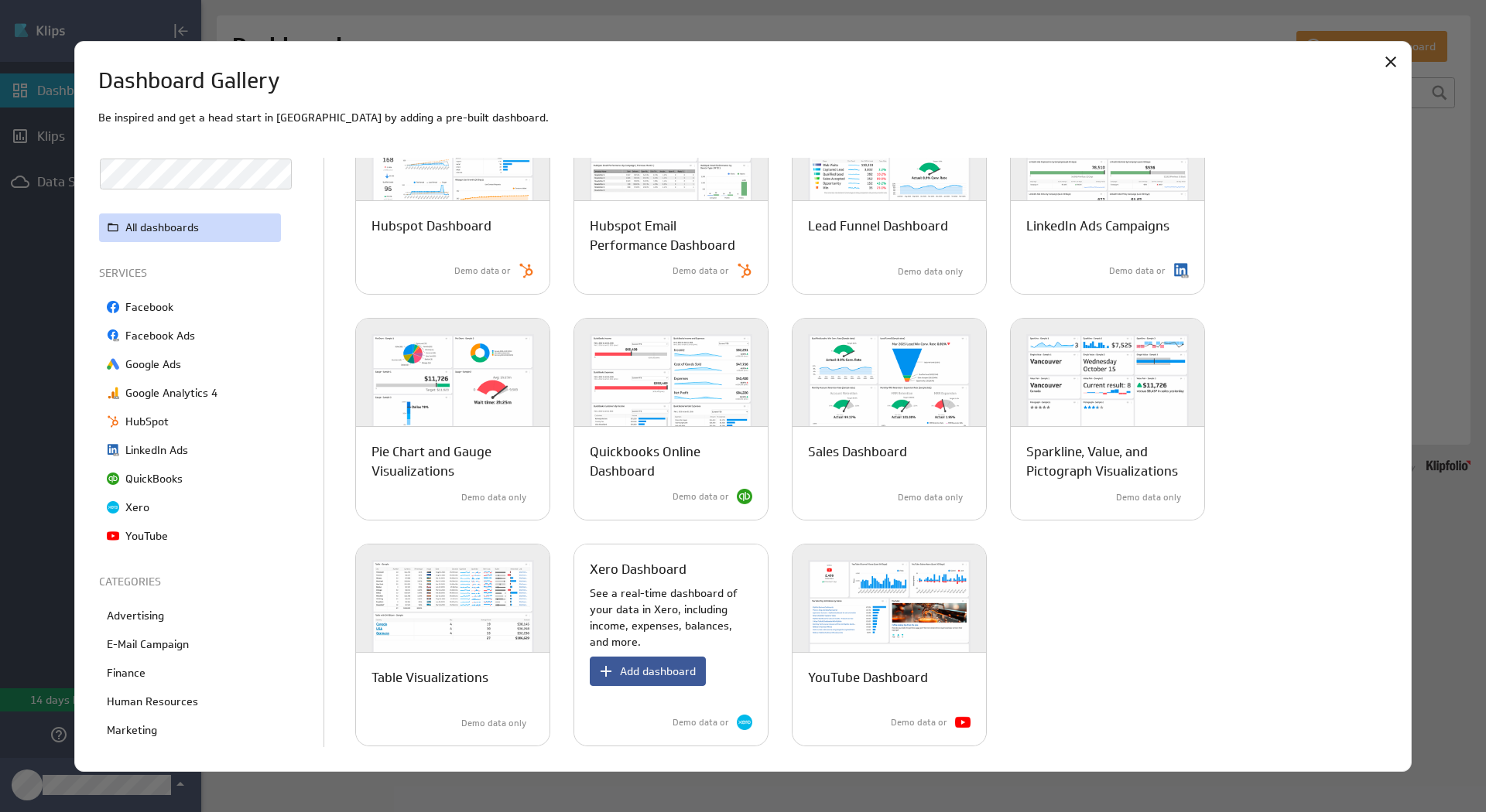
click at [674, 664] on span "Add dashboard" at bounding box center [658, 670] width 76 height 14
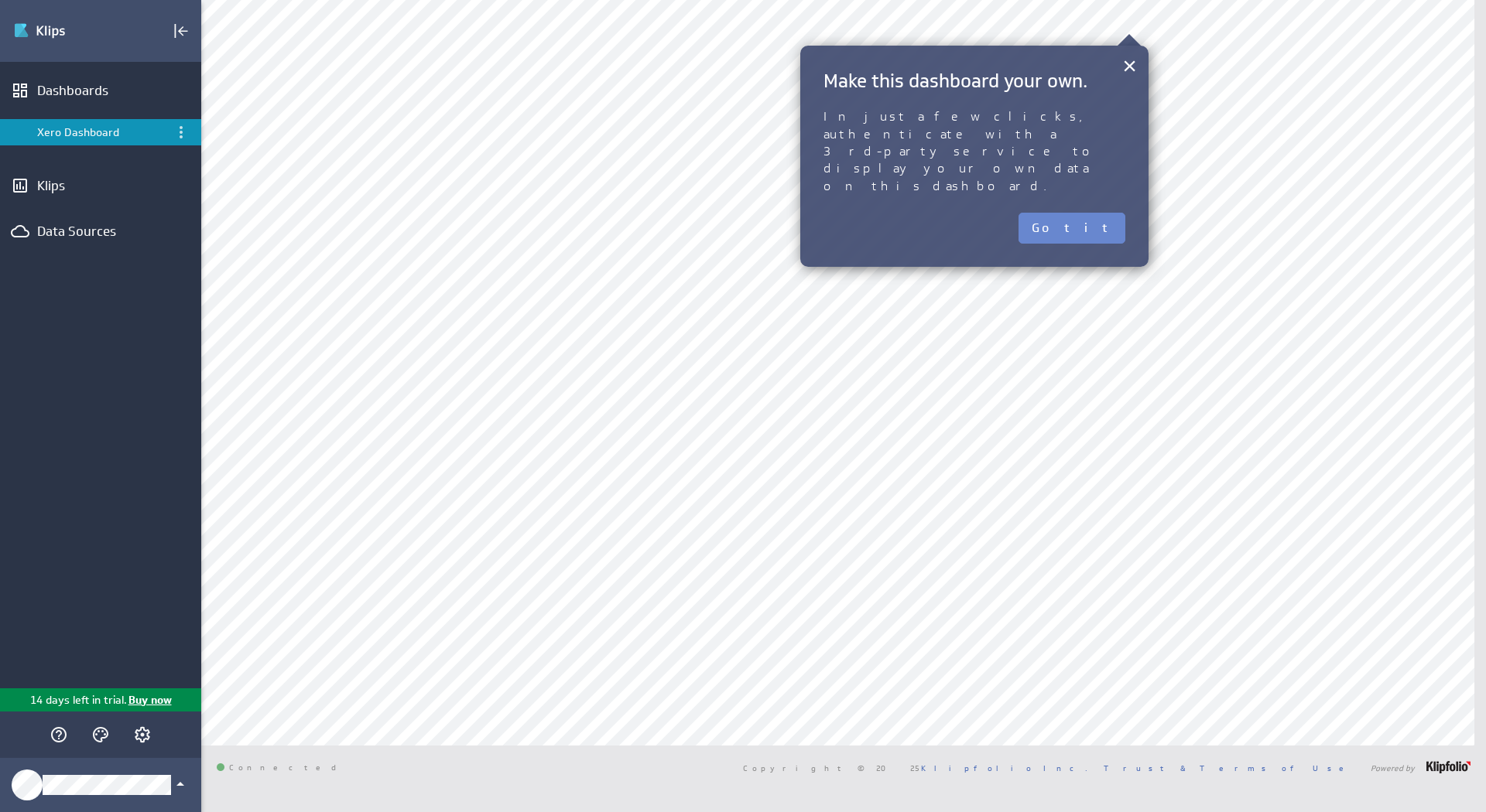
click at [1095, 212] on button "Got it" at bounding box center [1072, 228] width 107 height 31
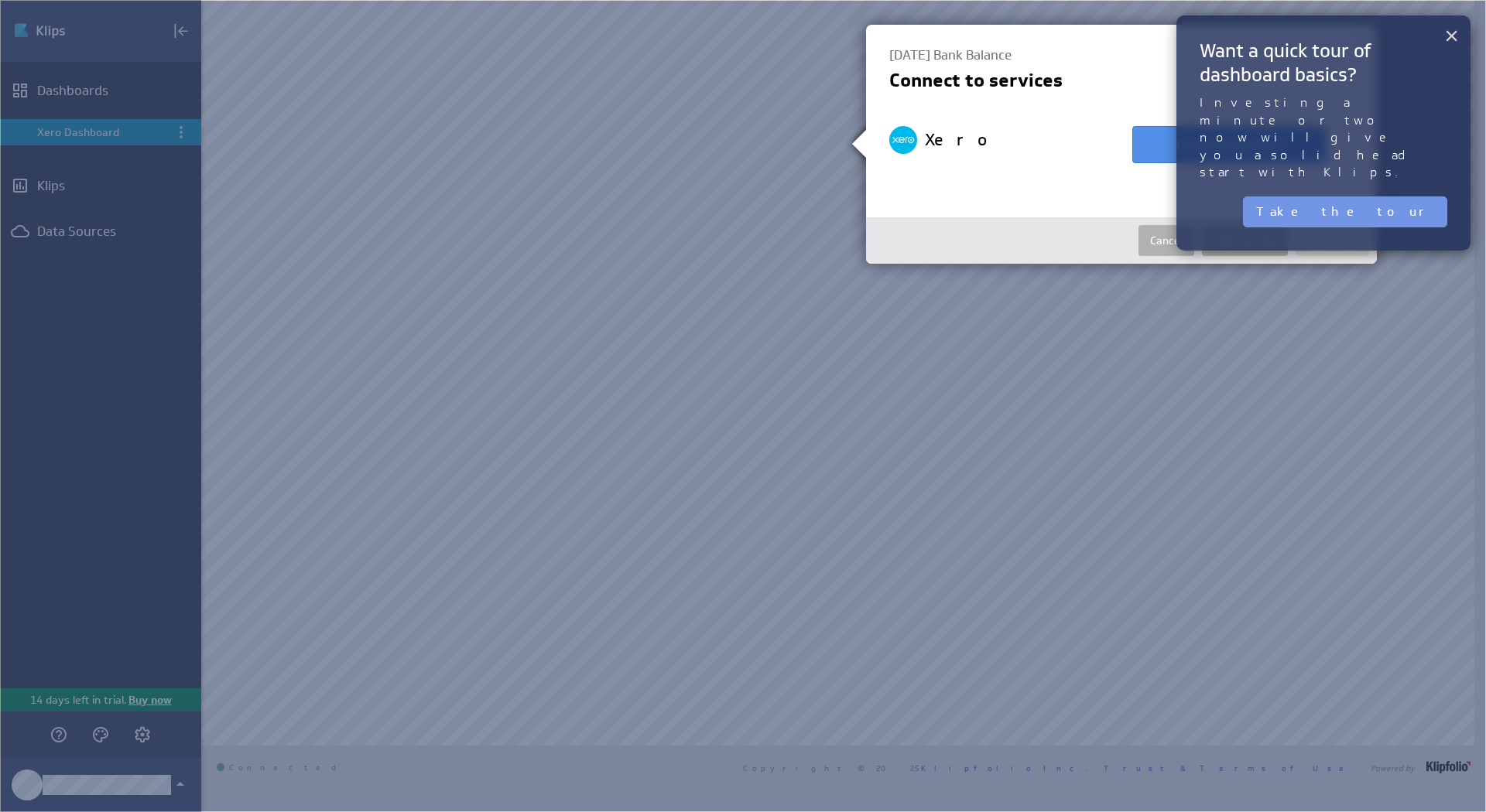
click at [1452, 33] on button "×" at bounding box center [1452, 35] width 15 height 31
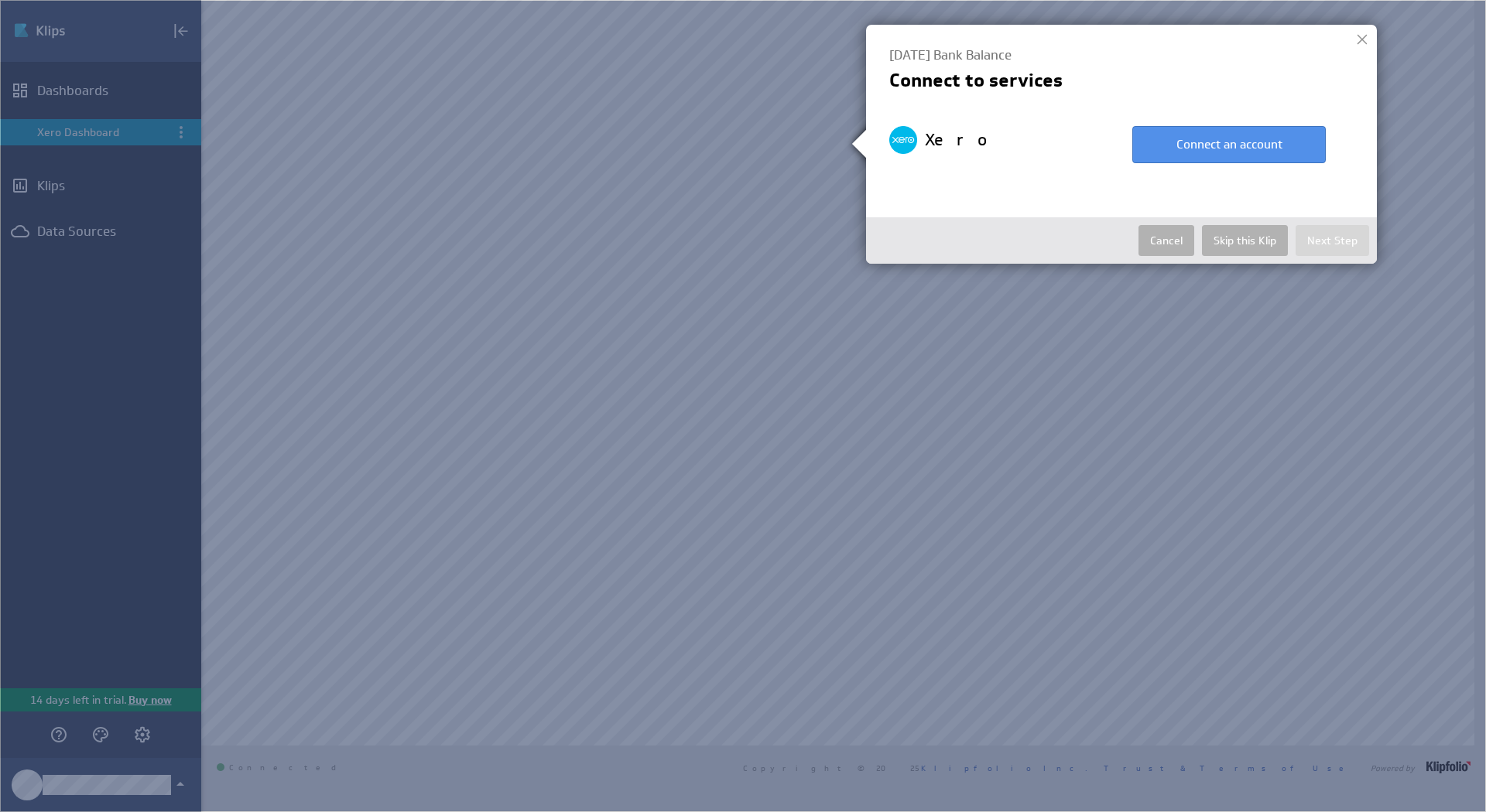
click at [1363, 43] on div at bounding box center [1363, 40] width 24 height 24
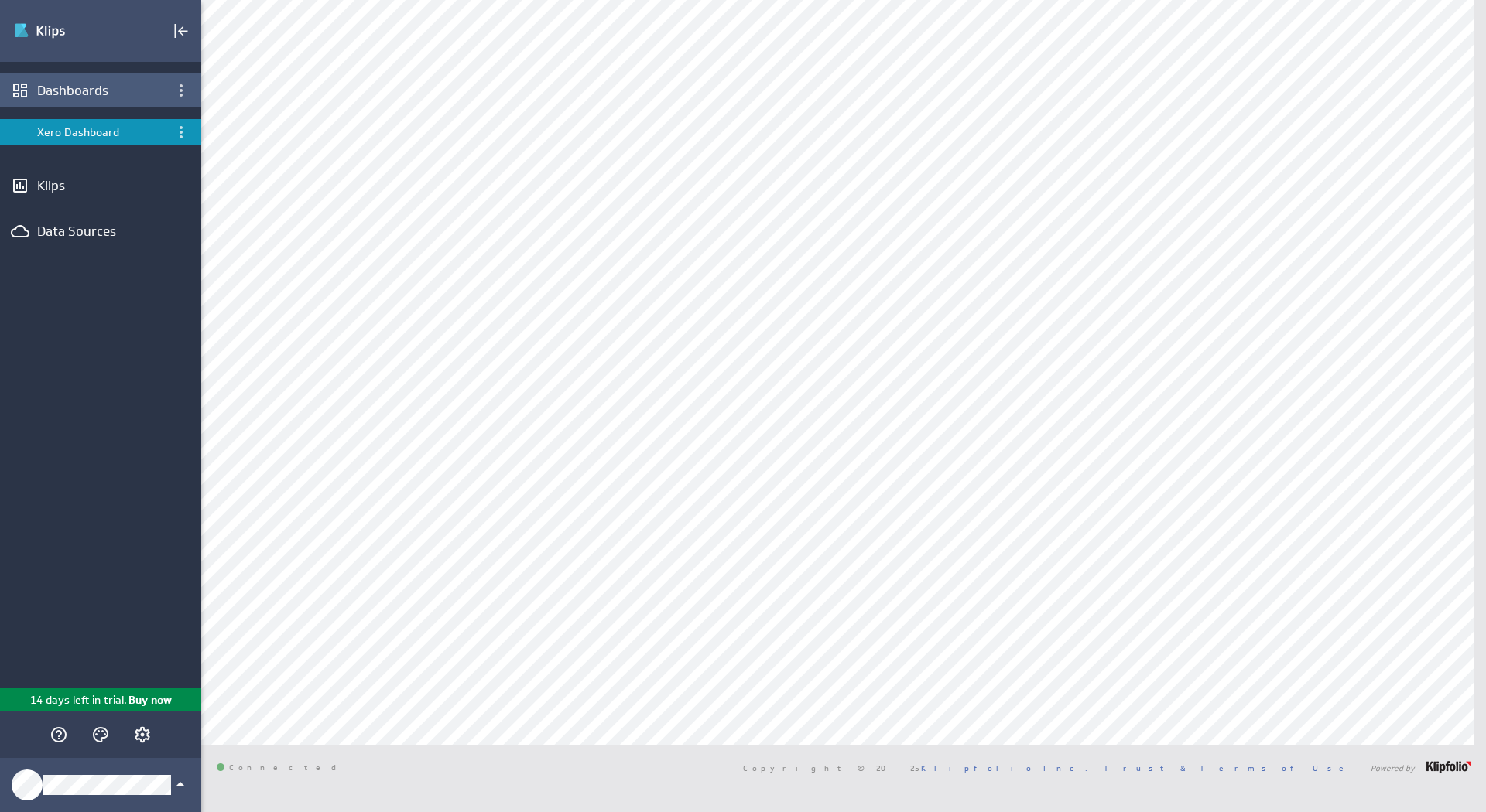
click at [71, 86] on div "Dashboards" at bounding box center [101, 90] width 127 height 17
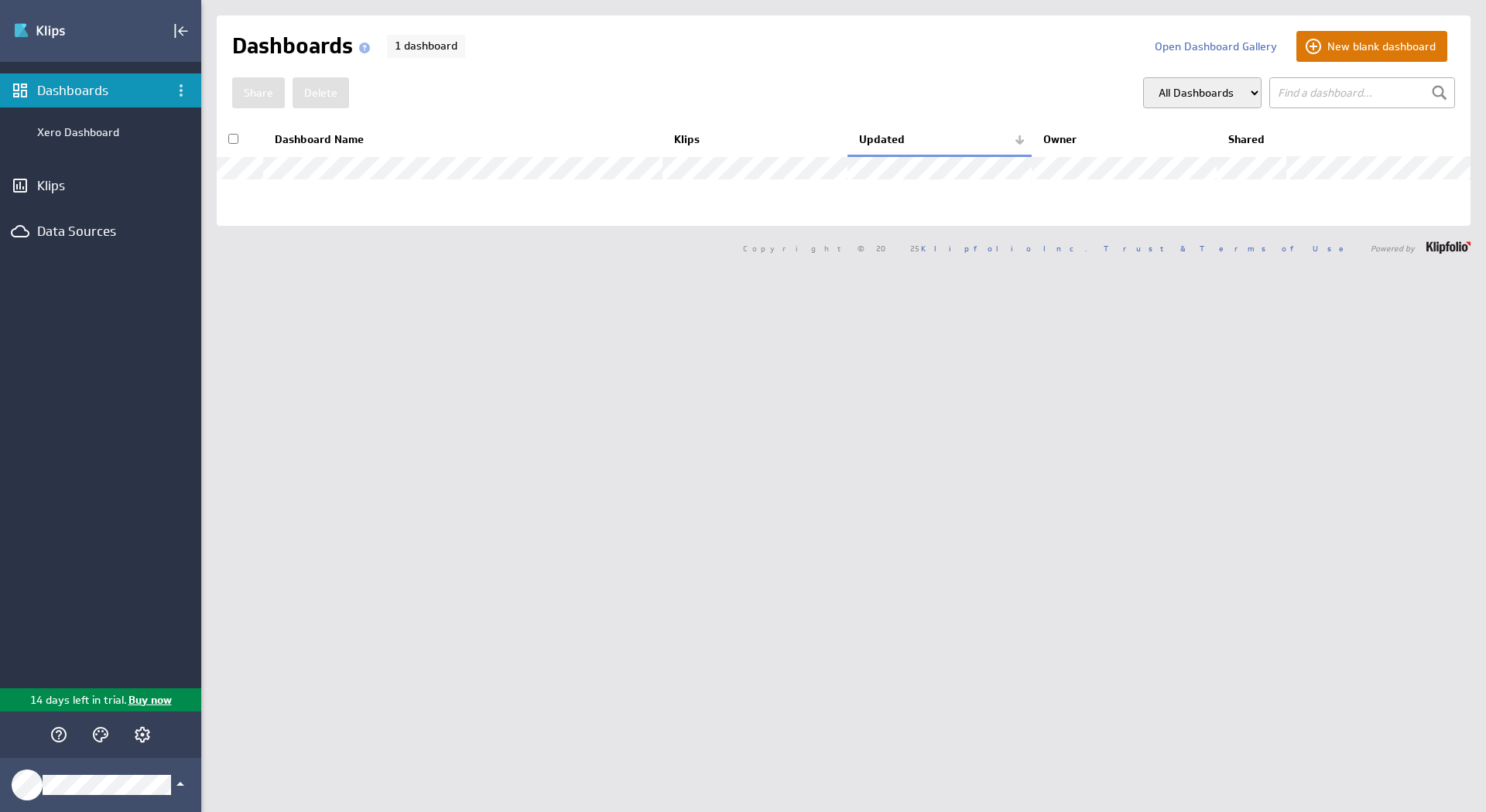
click at [1359, 46] on button "New blank dashboard" at bounding box center [1372, 46] width 151 height 31
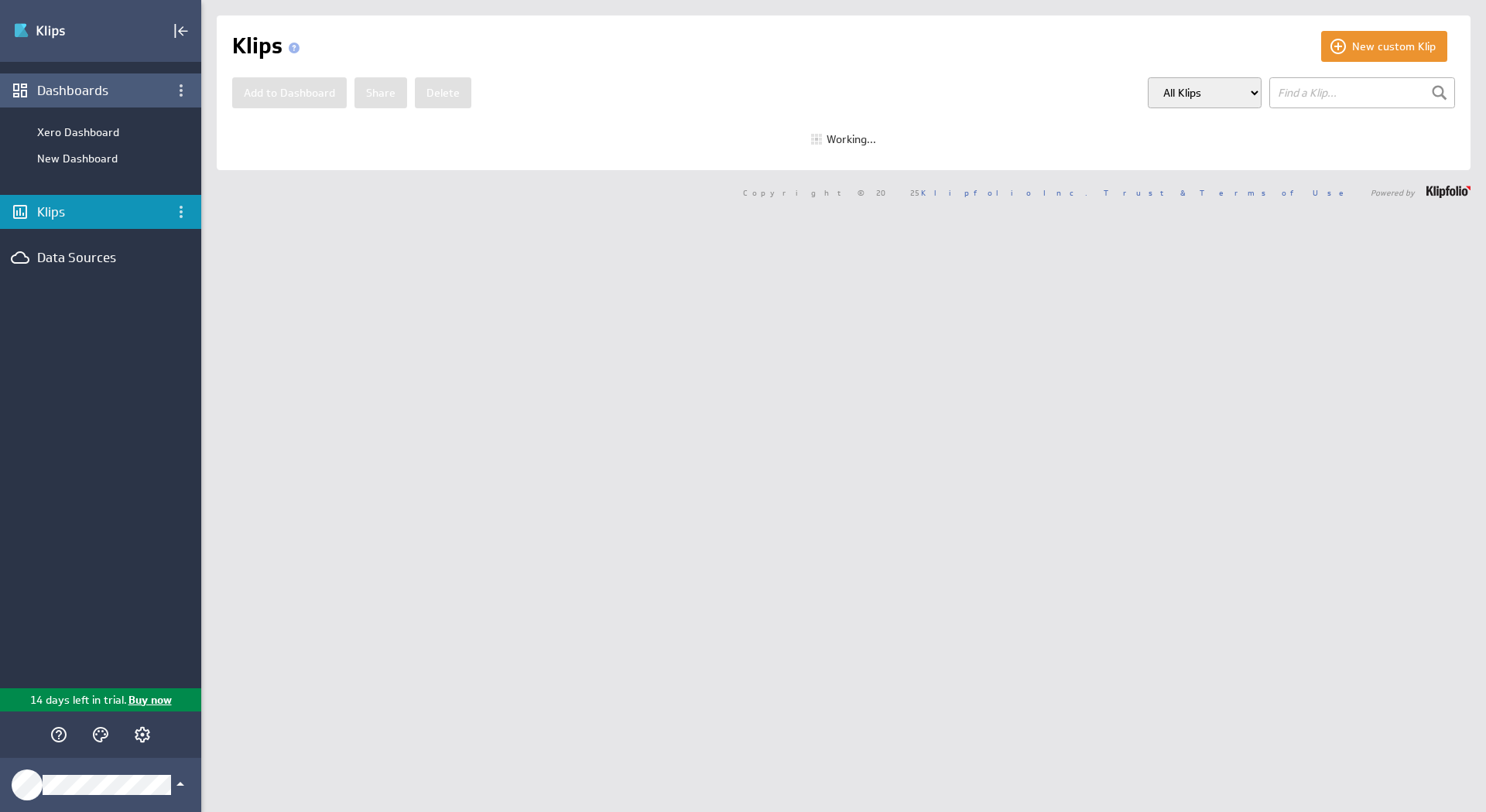
click at [94, 86] on div "Dashboards" at bounding box center [101, 90] width 127 height 17
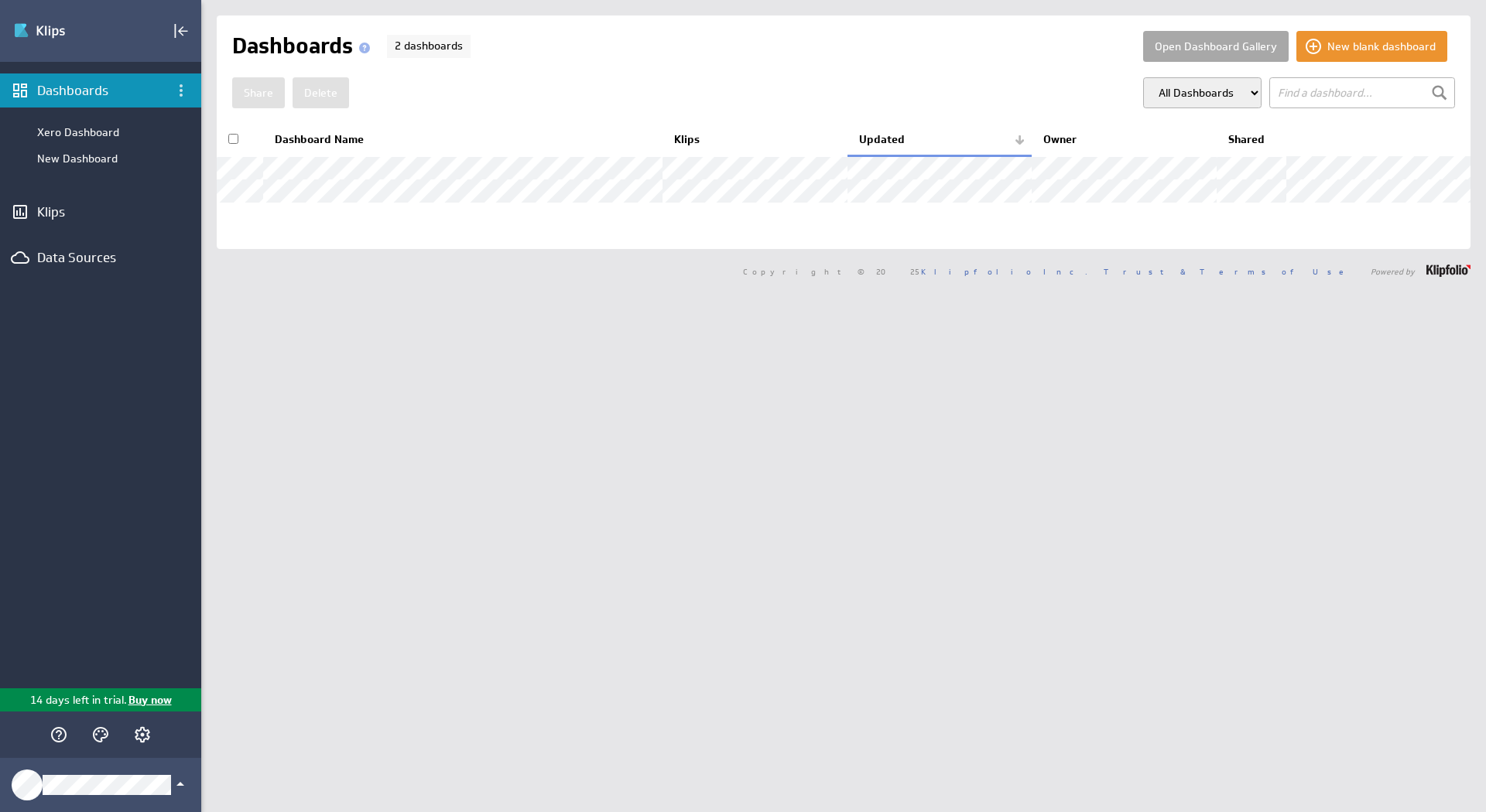
click at [1251, 42] on button "Open Dashboard Gallery" at bounding box center [1215, 46] width 145 height 31
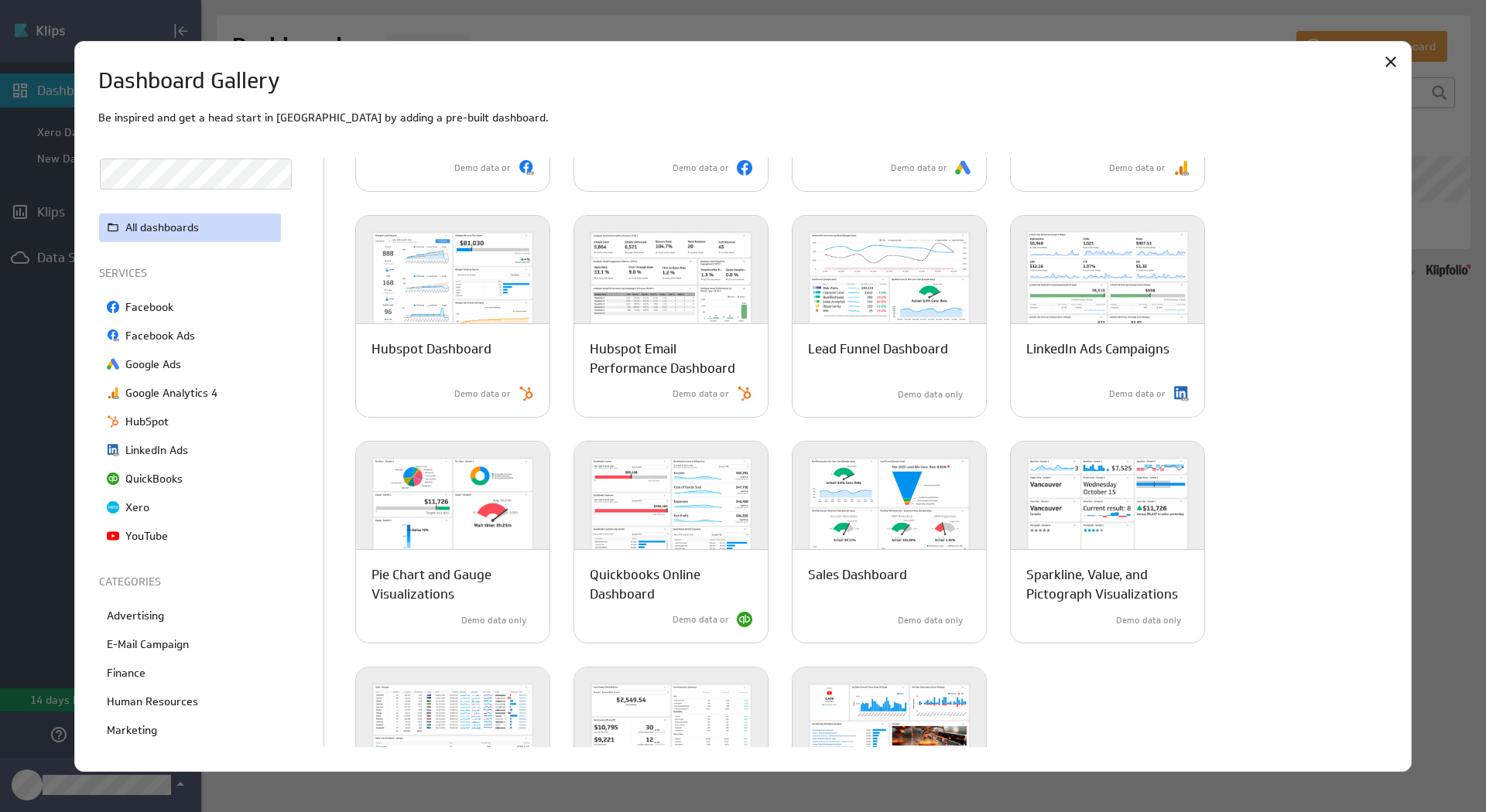
scroll to position [465, 0]
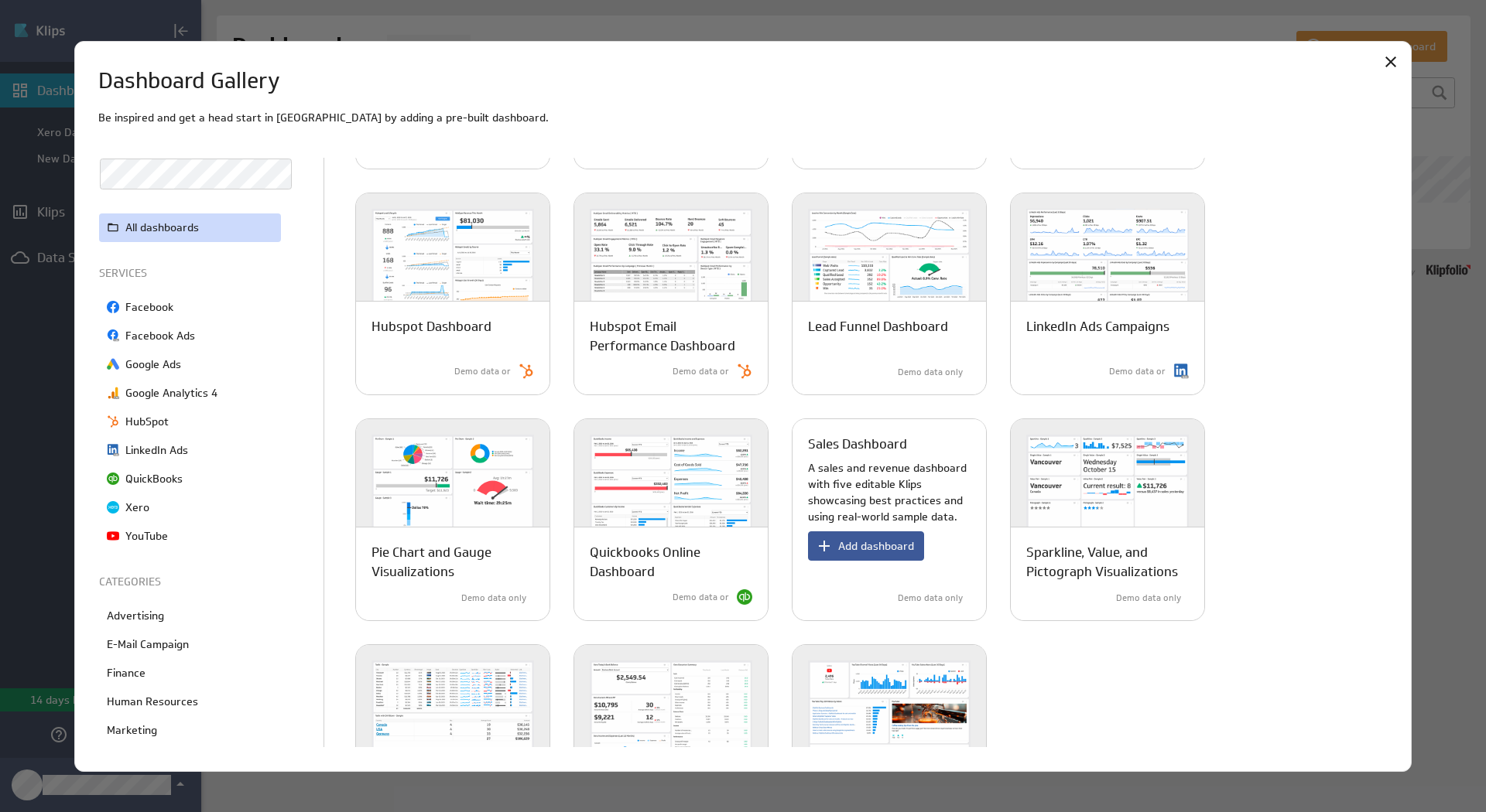
click at [891, 541] on span "Add dashboard" at bounding box center [876, 545] width 76 height 14
